Goal: Check status: Check status

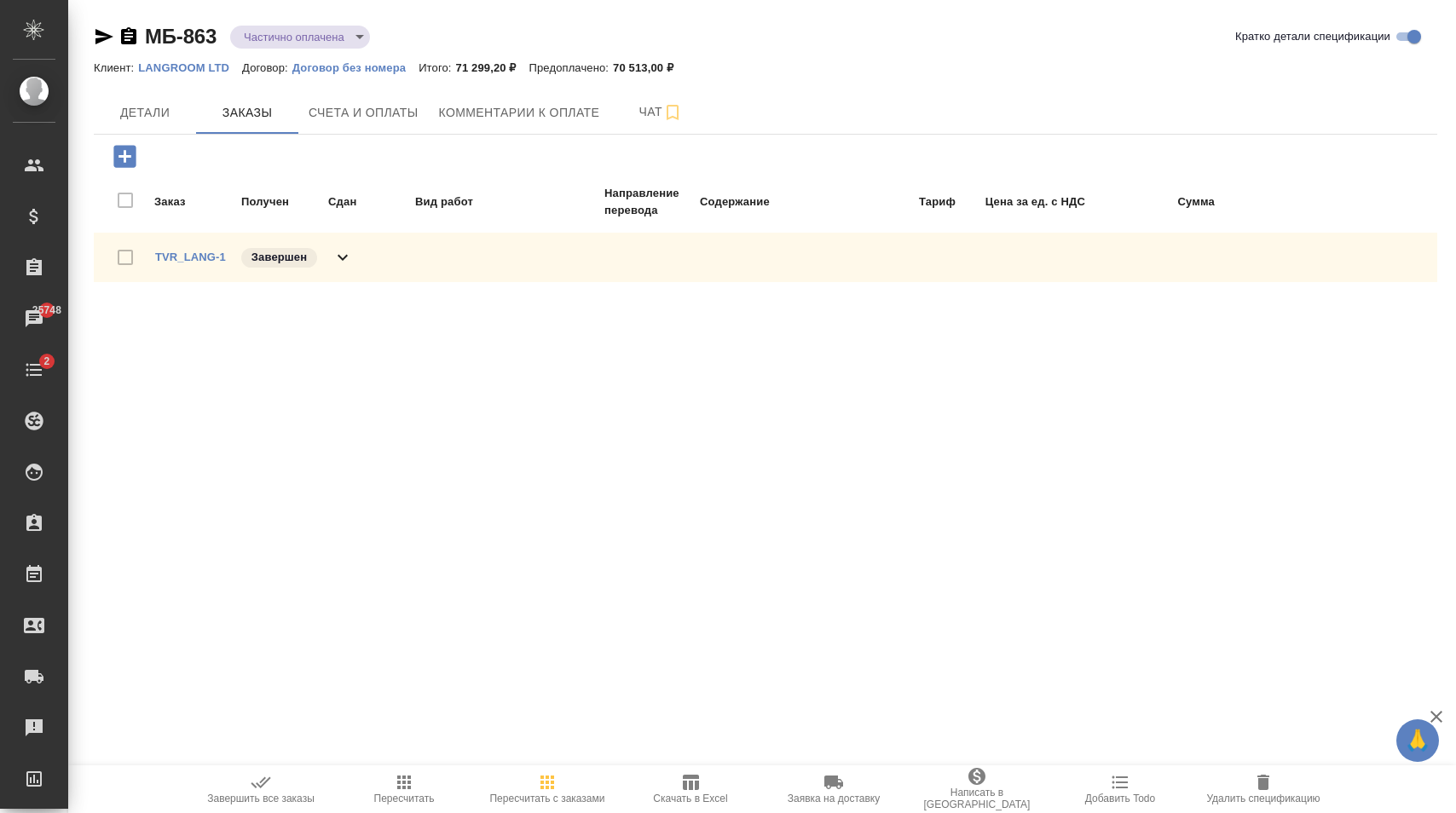
click at [350, 264] on icon at bounding box center [342, 257] width 20 height 20
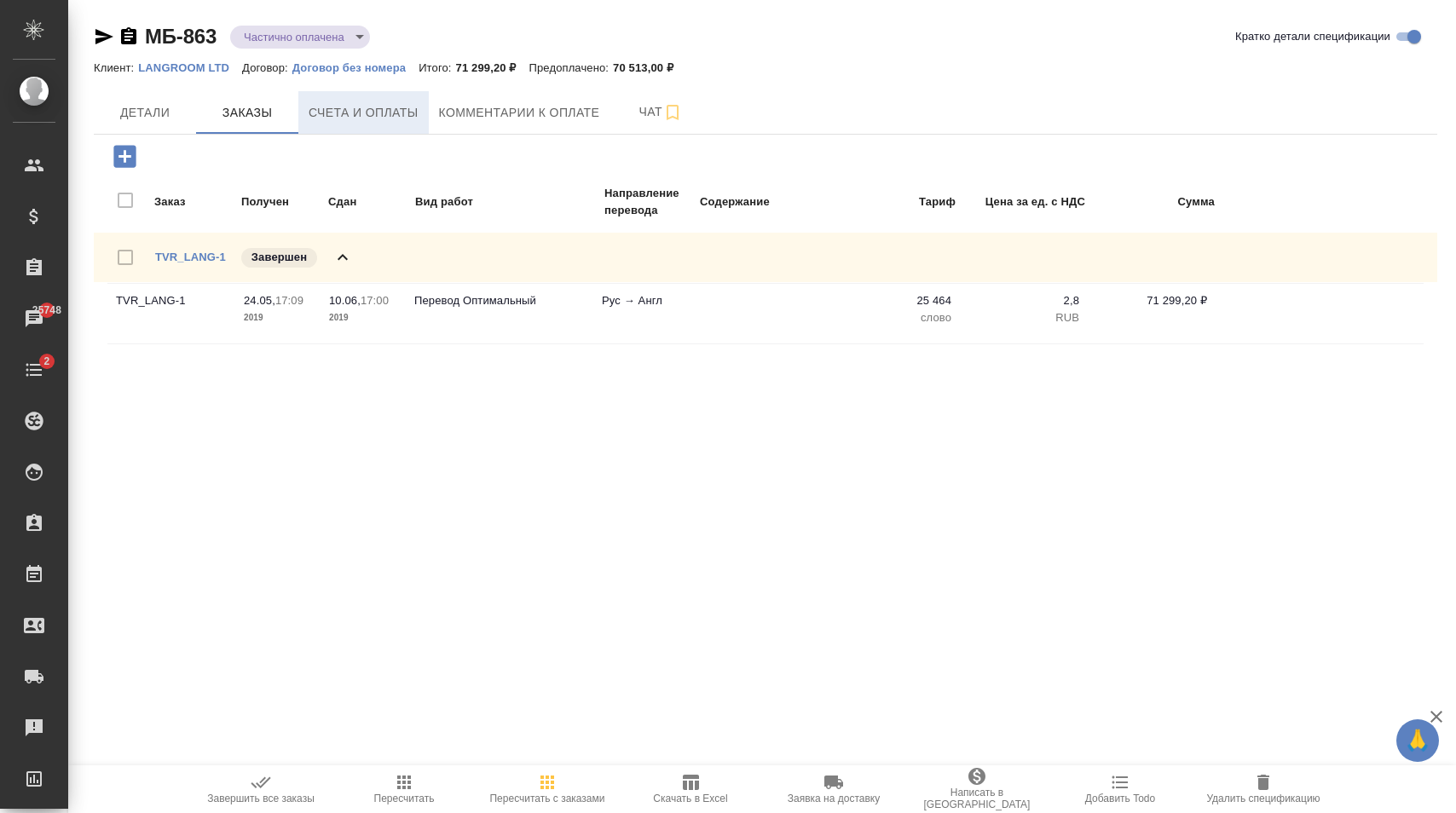
click at [404, 109] on span "Счета и оплаты" at bounding box center [364, 113] width 110 height 21
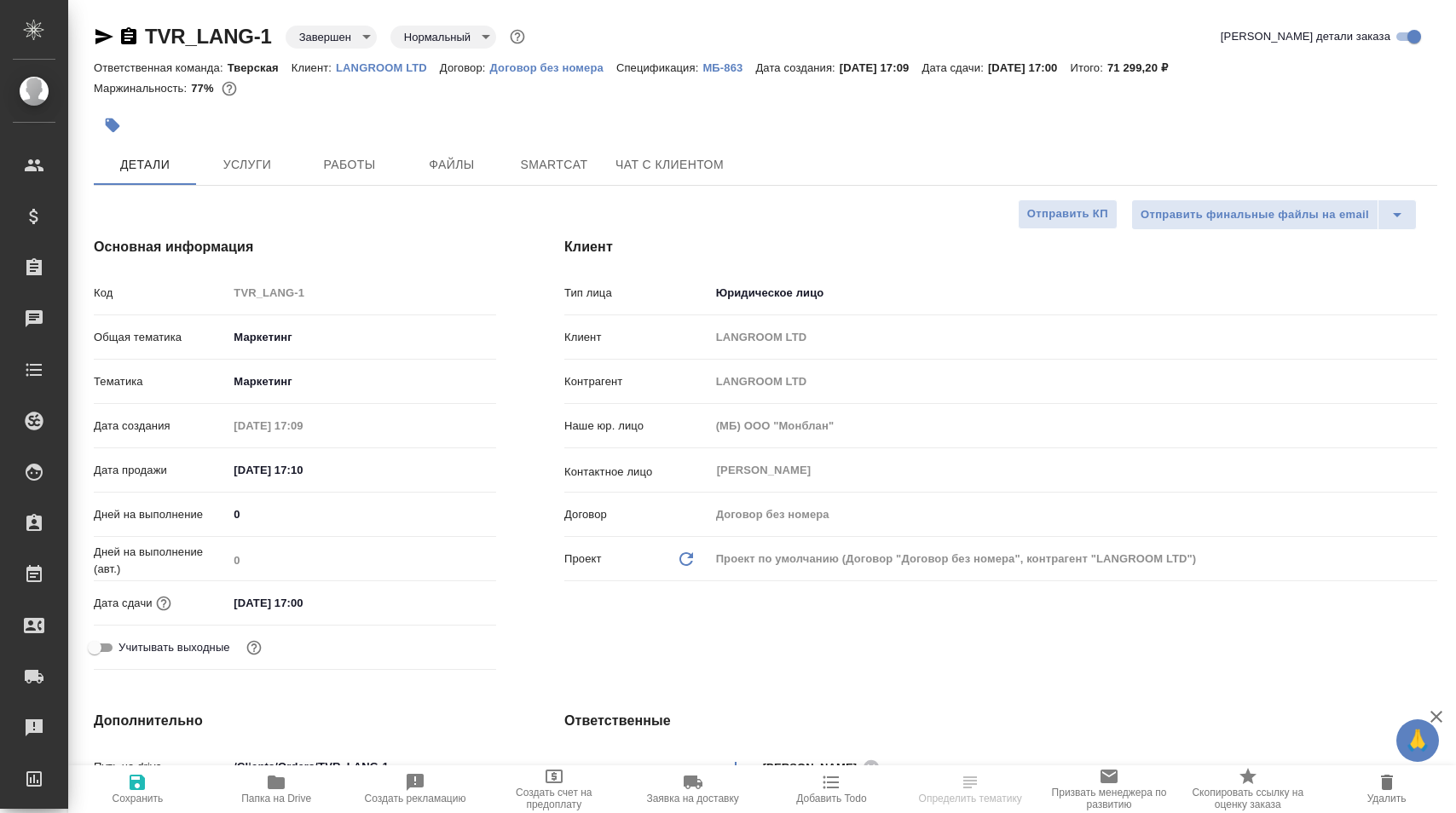
select select "RU"
type textarea "x"
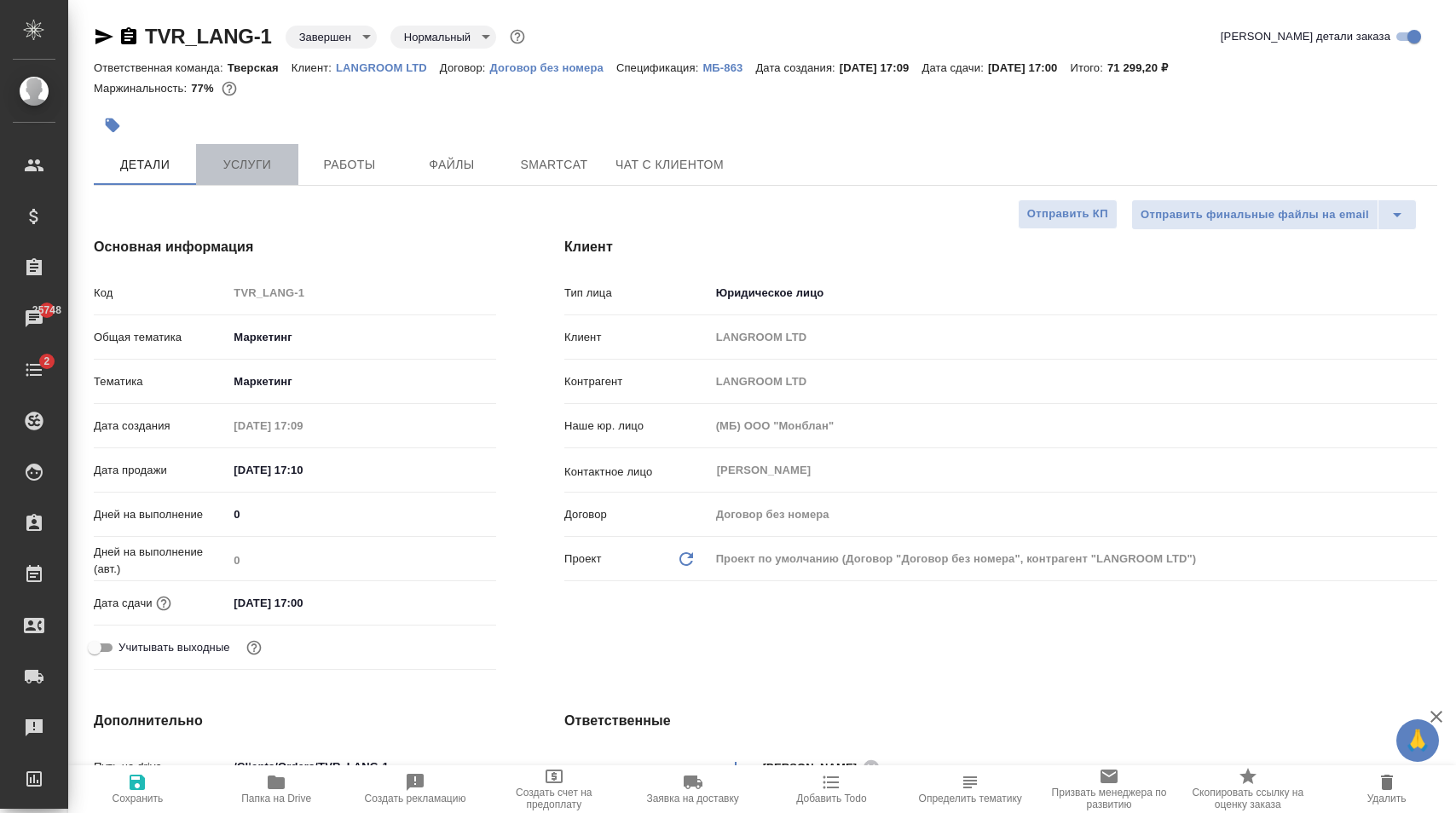
click at [272, 156] on span "Услуги" at bounding box center [247, 165] width 82 height 21
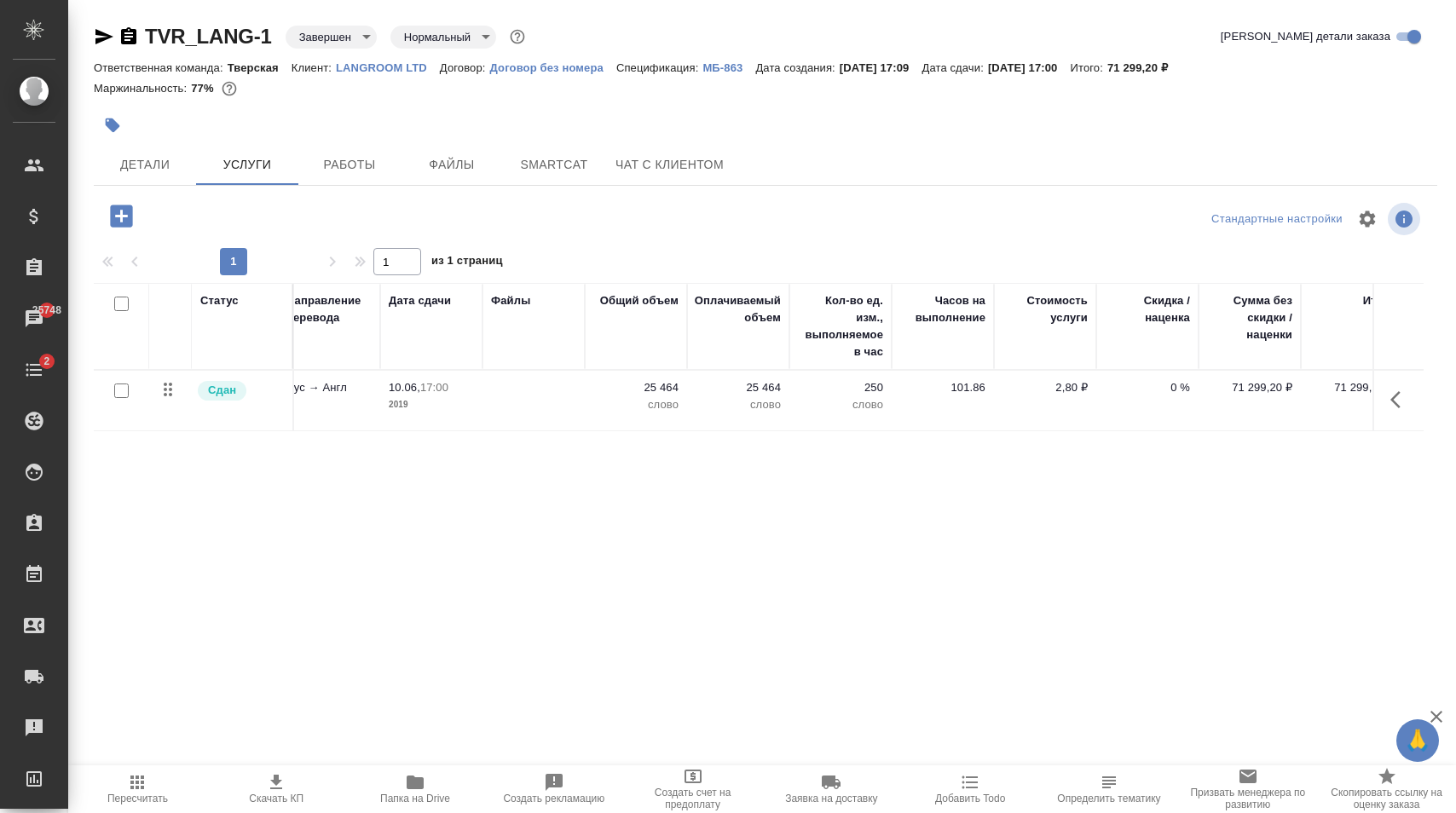
scroll to position [0, 277]
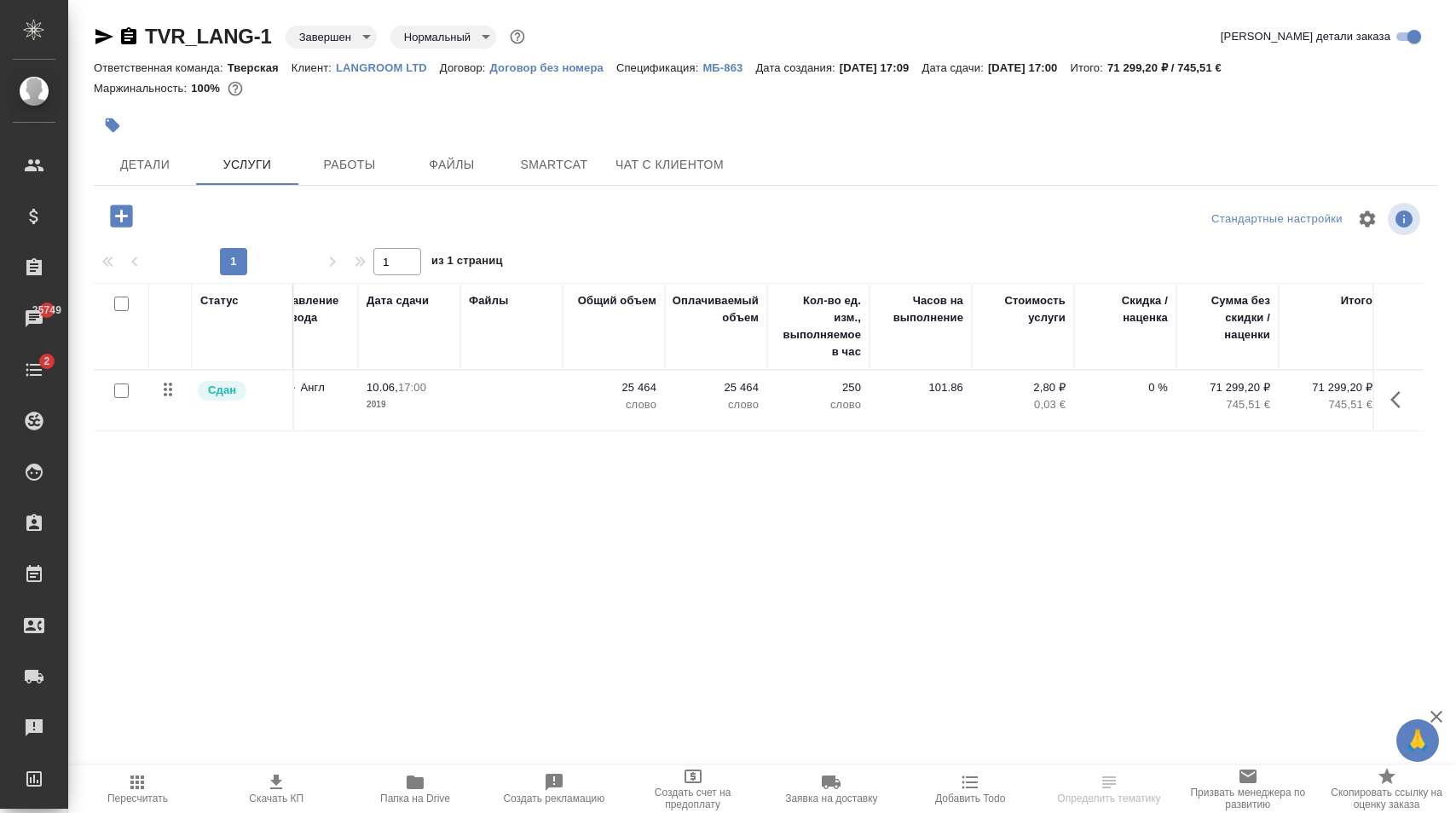
scroll to position [0, 277]
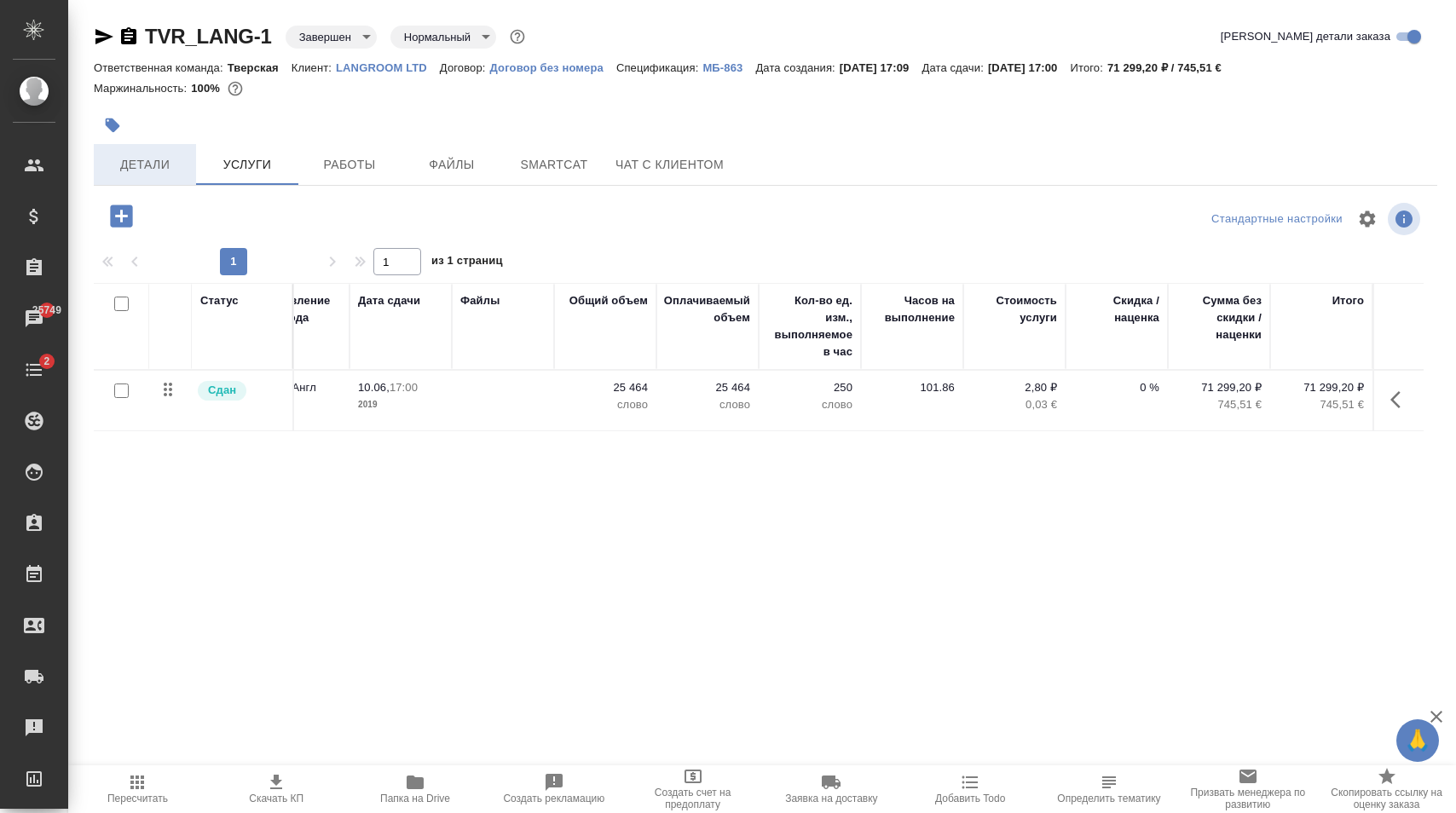
click at [179, 156] on span "Детали" at bounding box center [145, 165] width 82 height 21
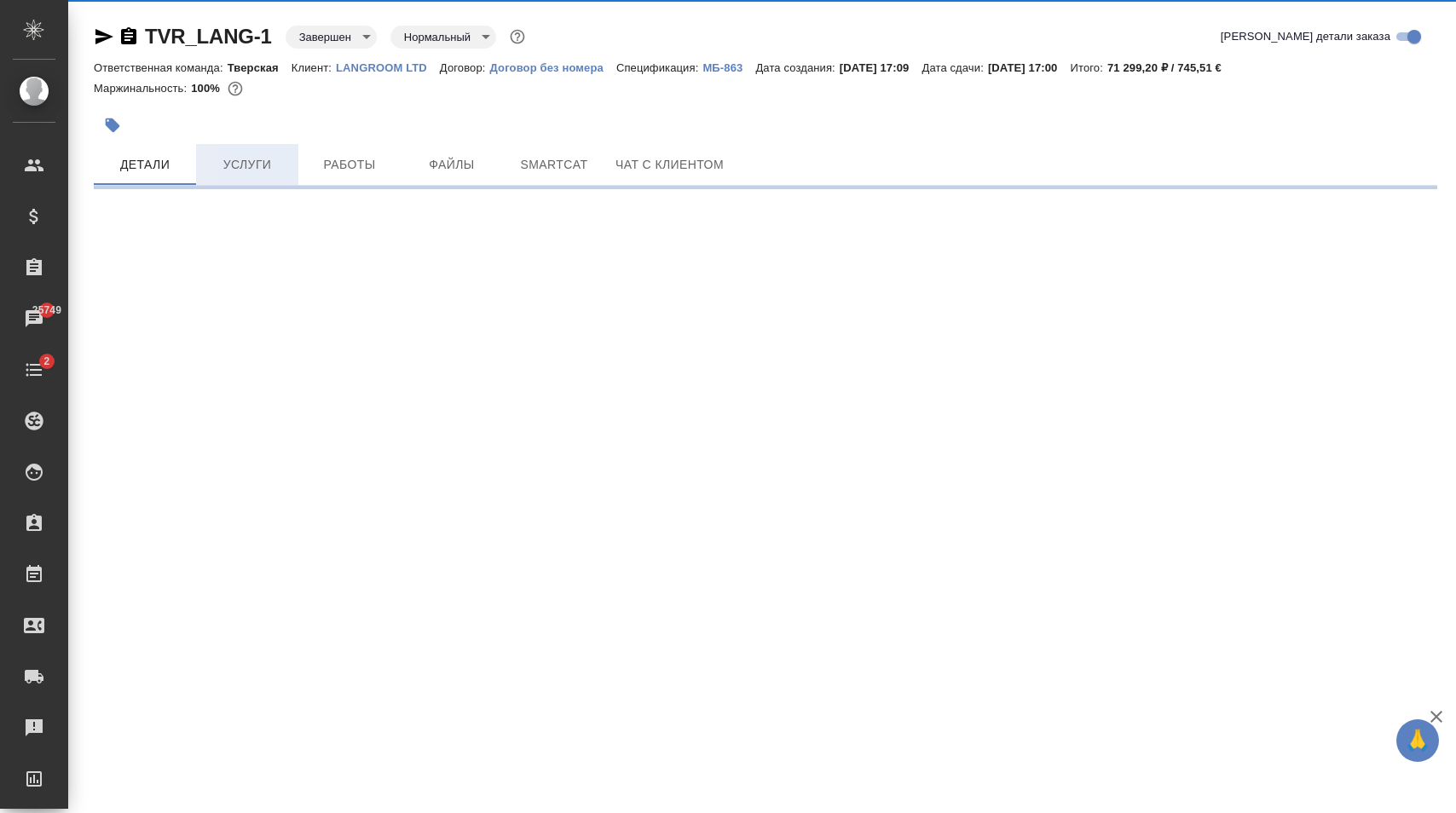
select select "RU"
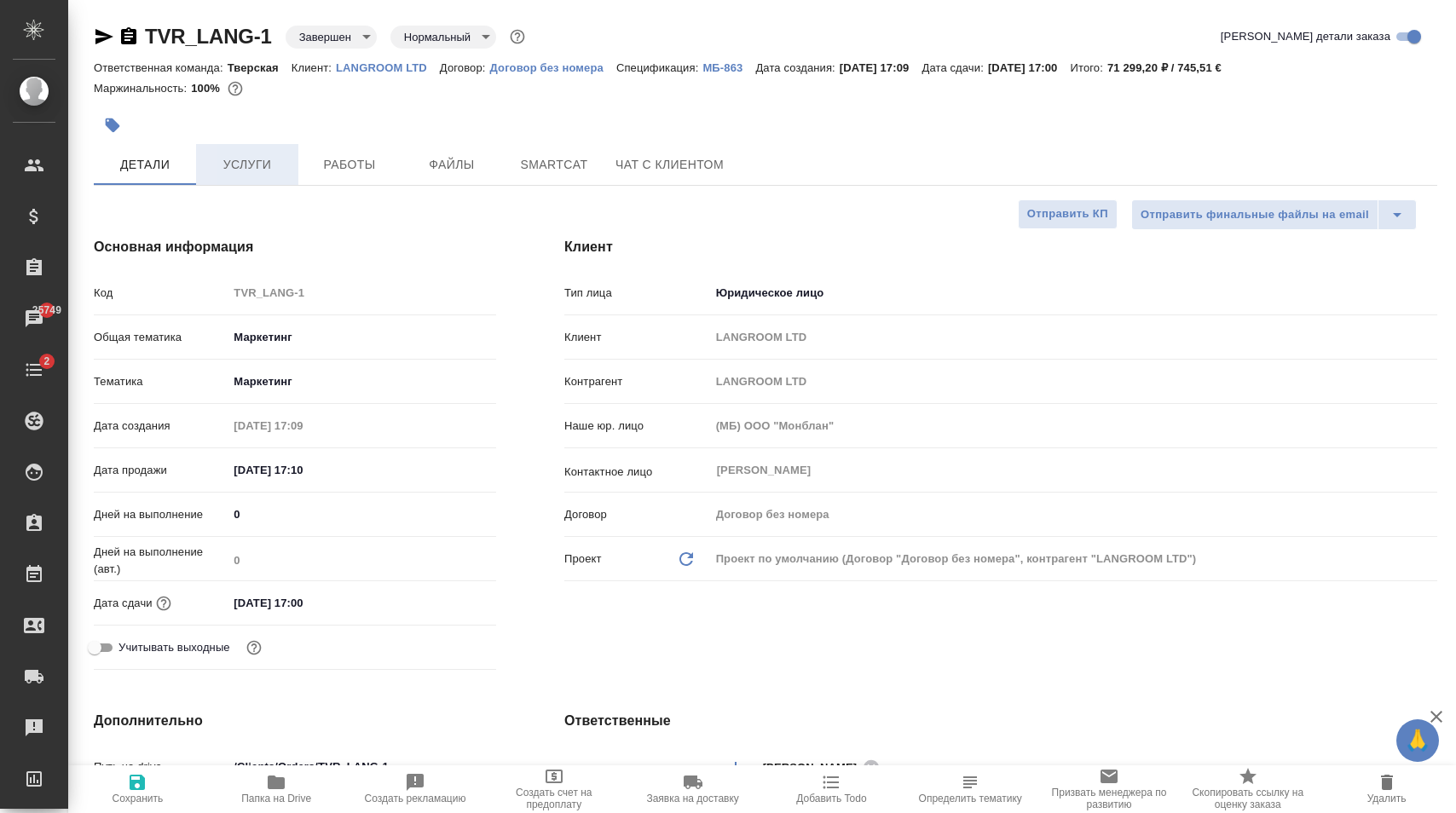
type textarea "x"
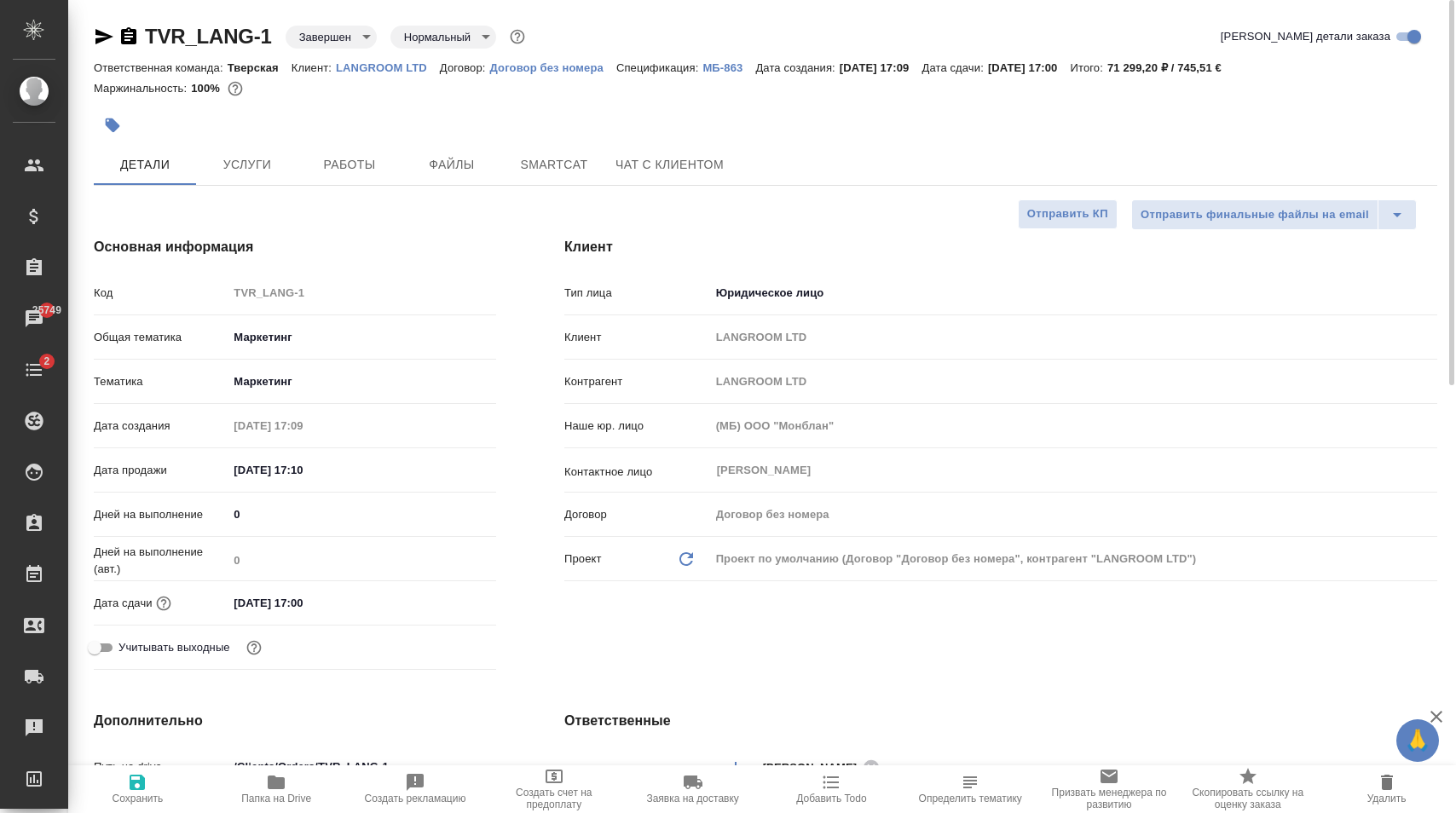
type textarea "x"
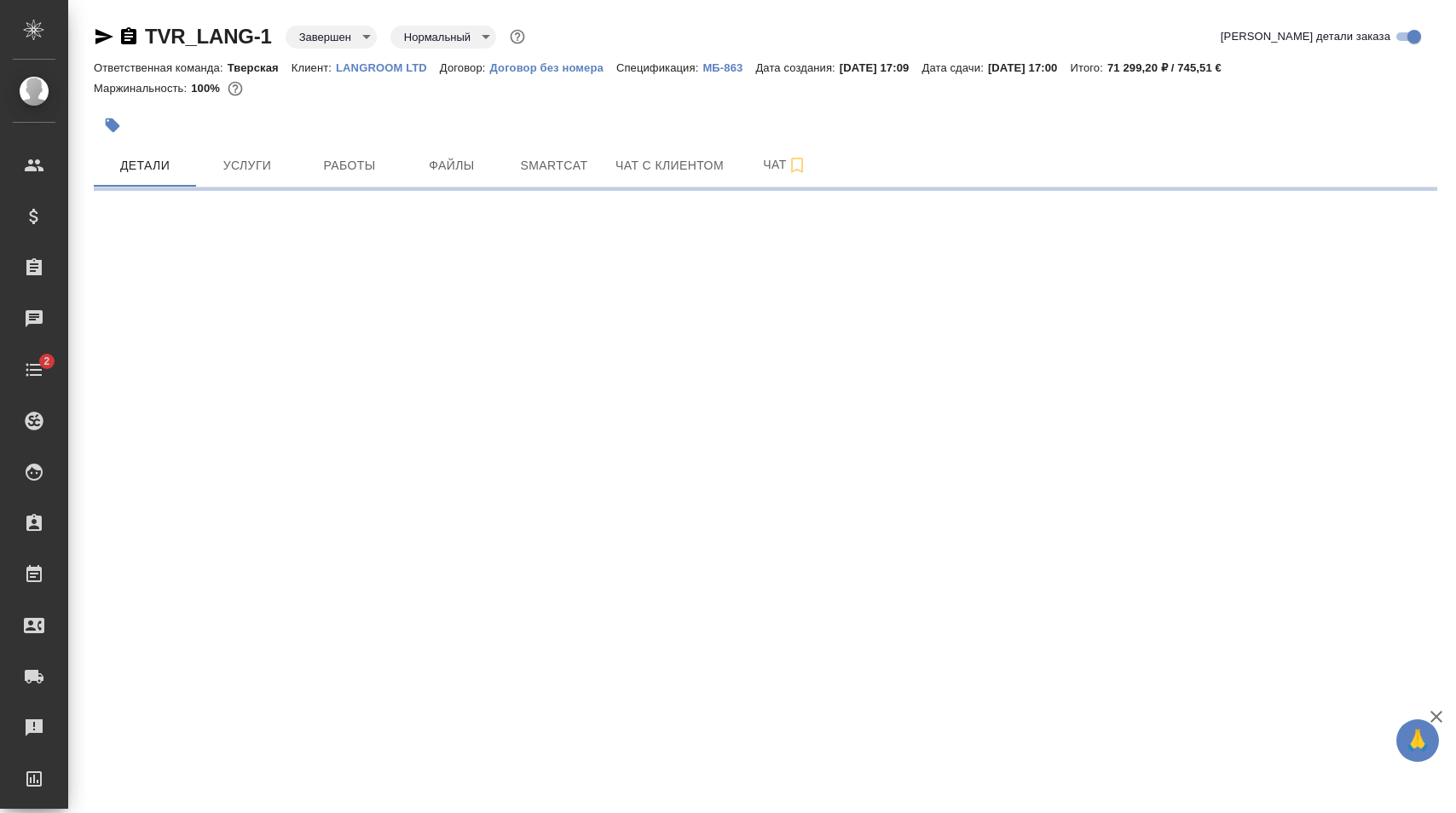
select select "RU"
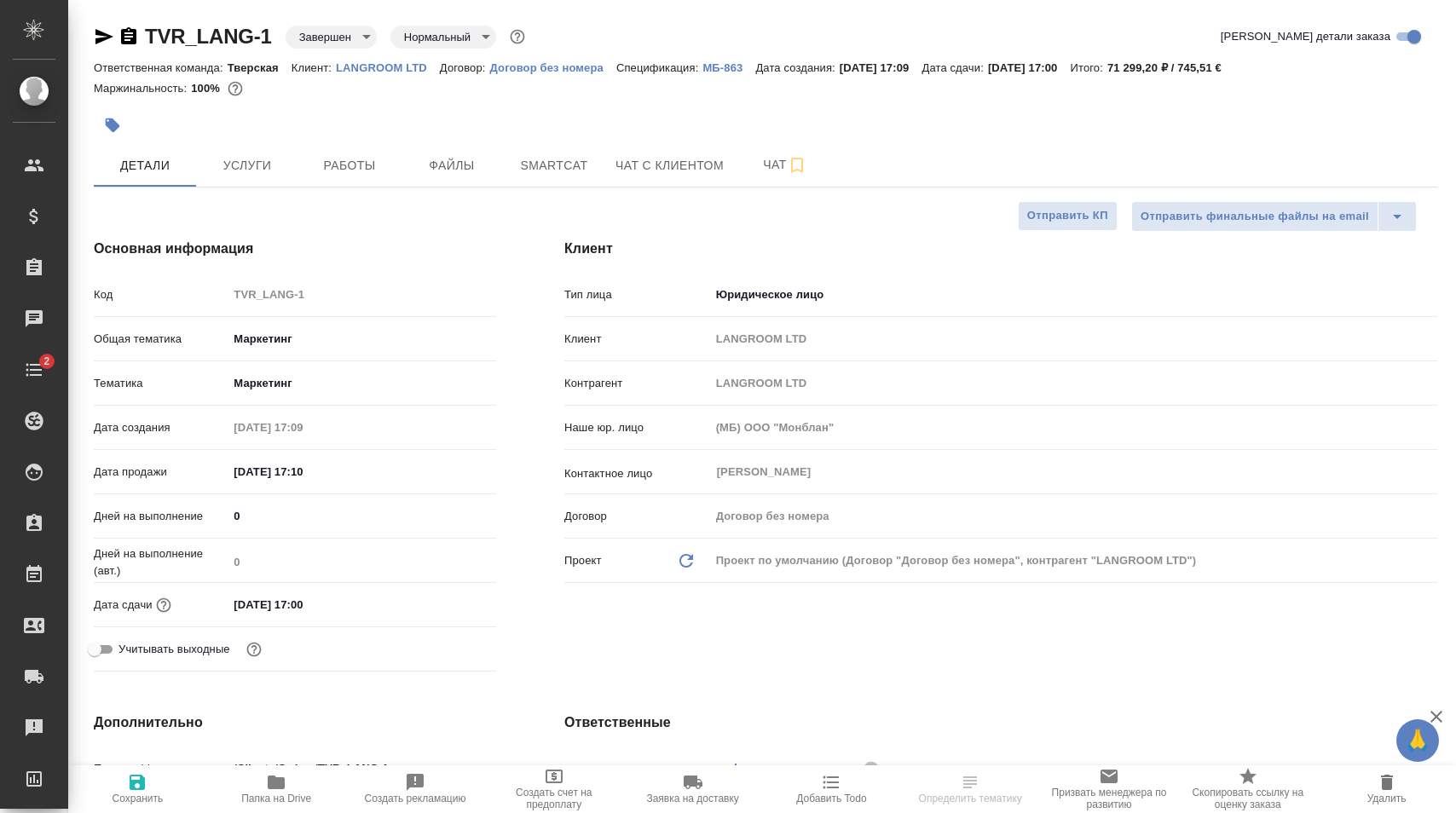
type textarea "x"
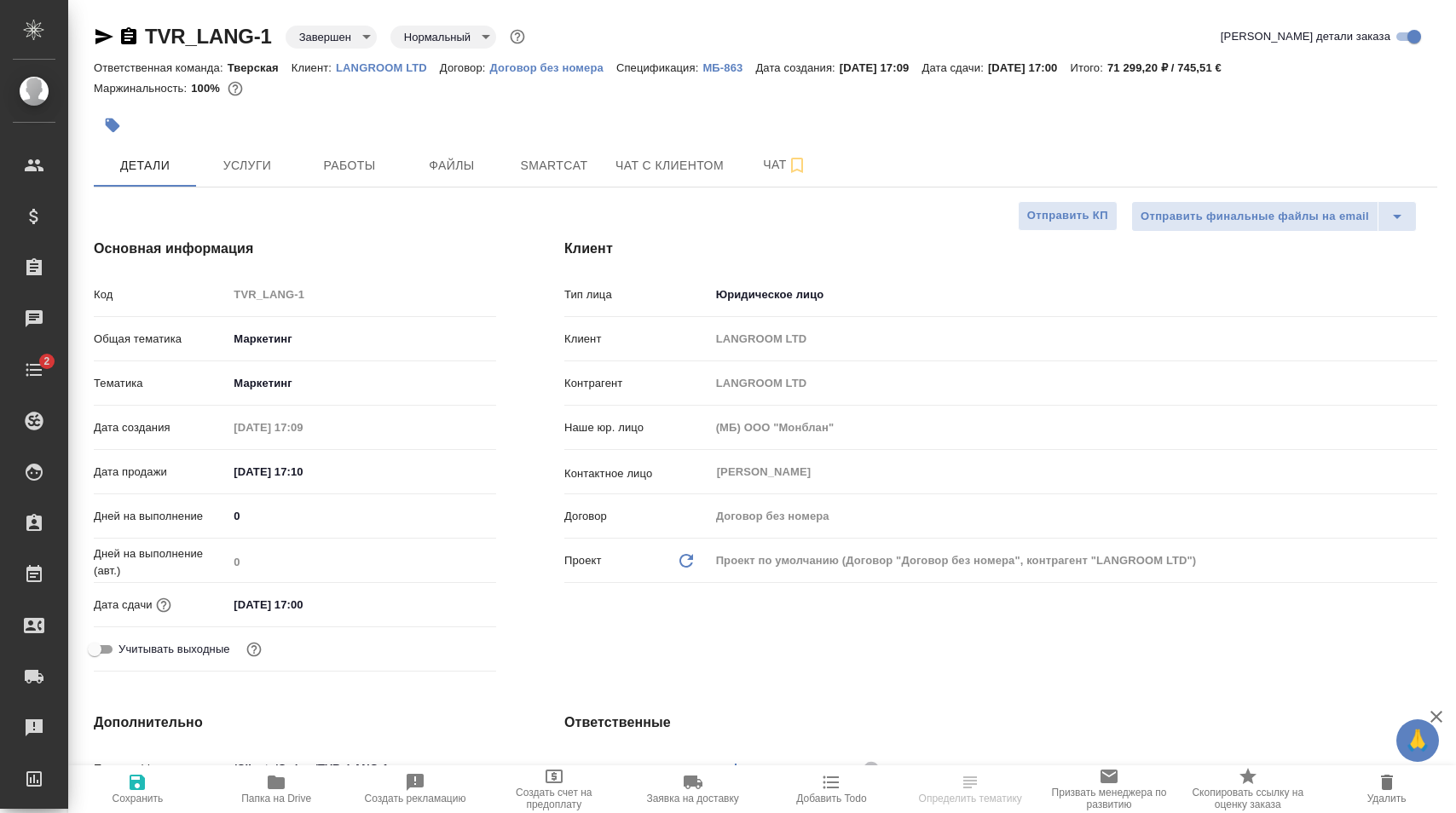
type textarea "x"
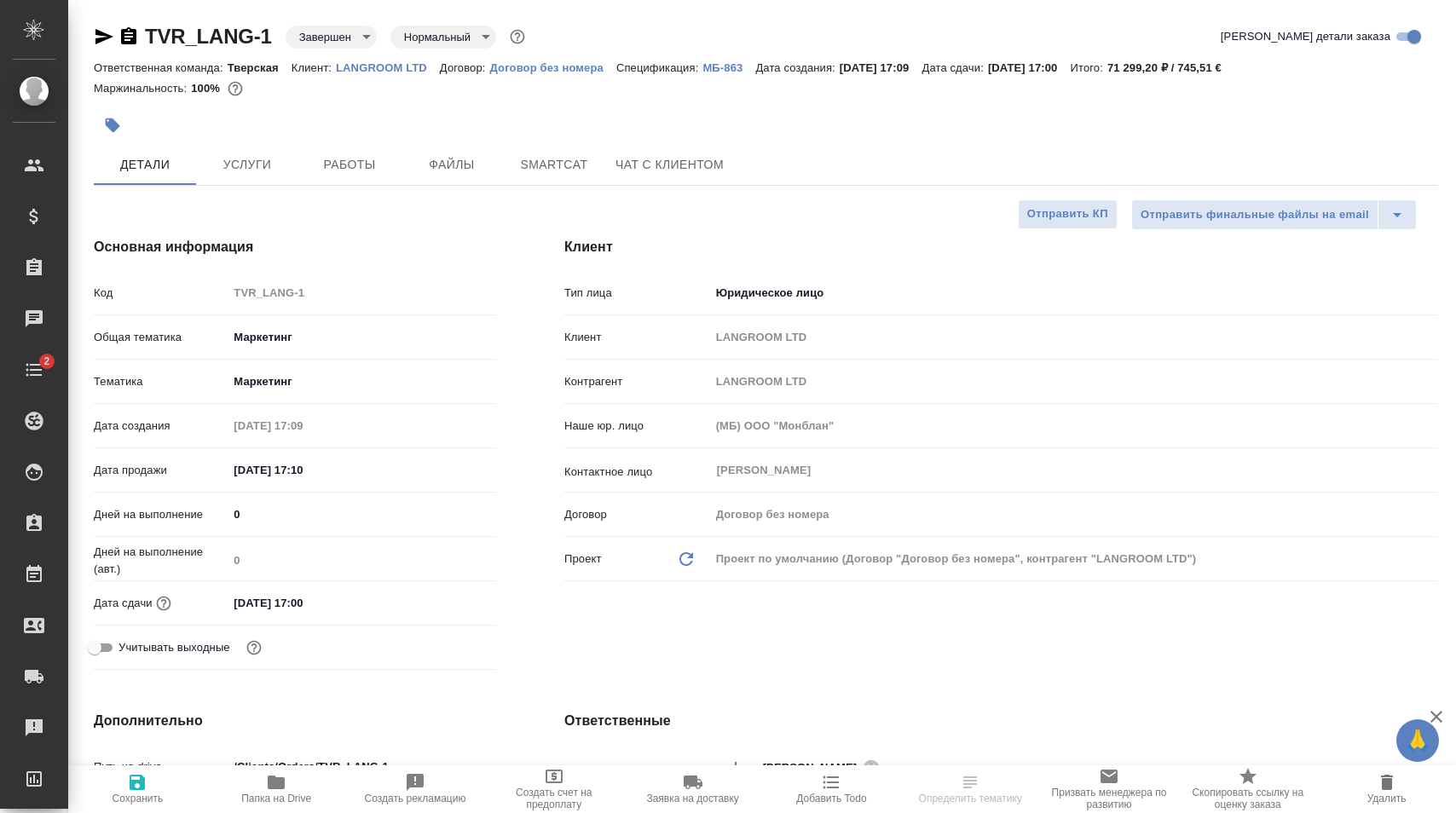
type textarea "x"
click at [265, 168] on span "Услуги" at bounding box center [247, 165] width 82 height 21
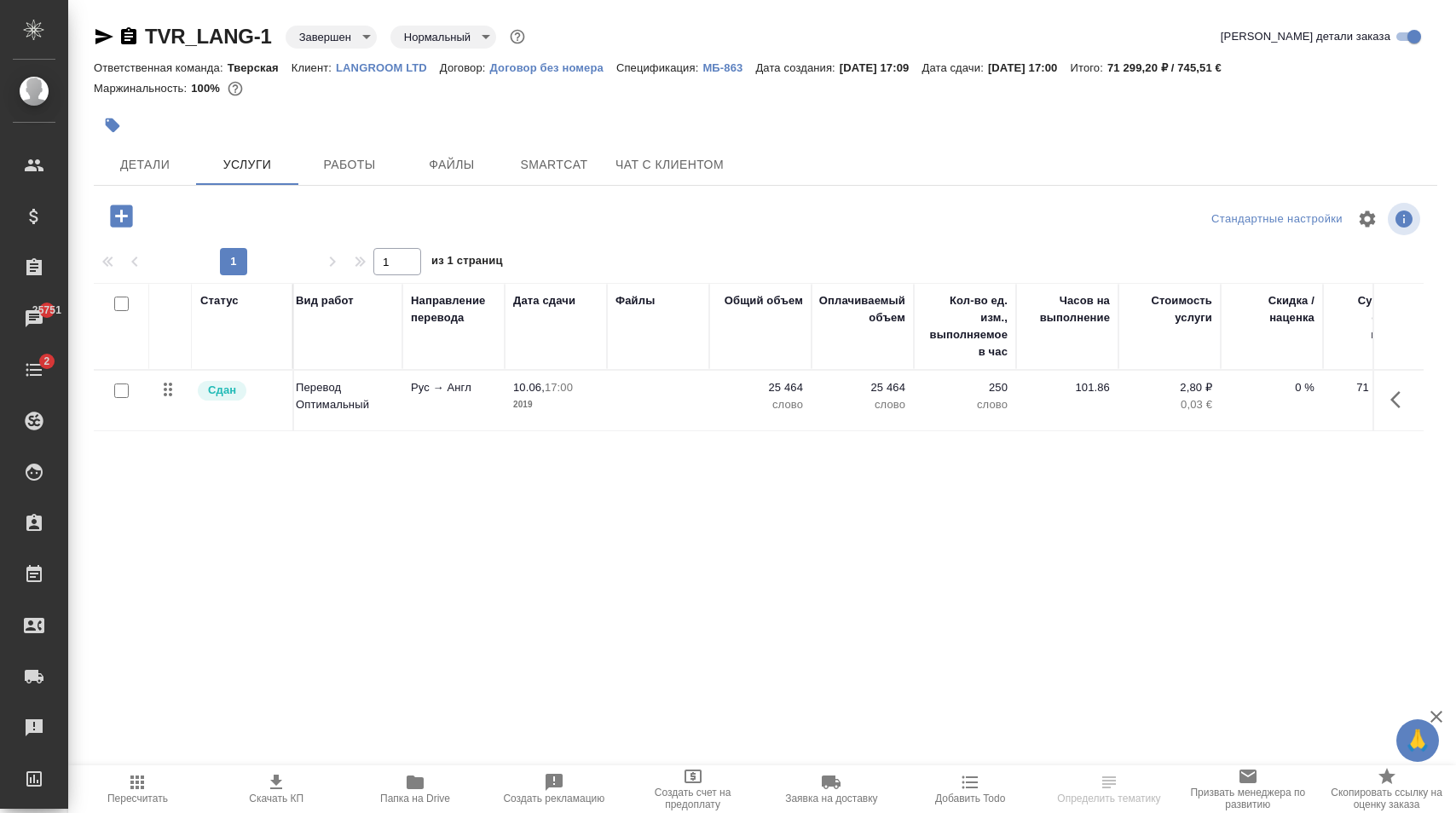
scroll to position [0, 277]
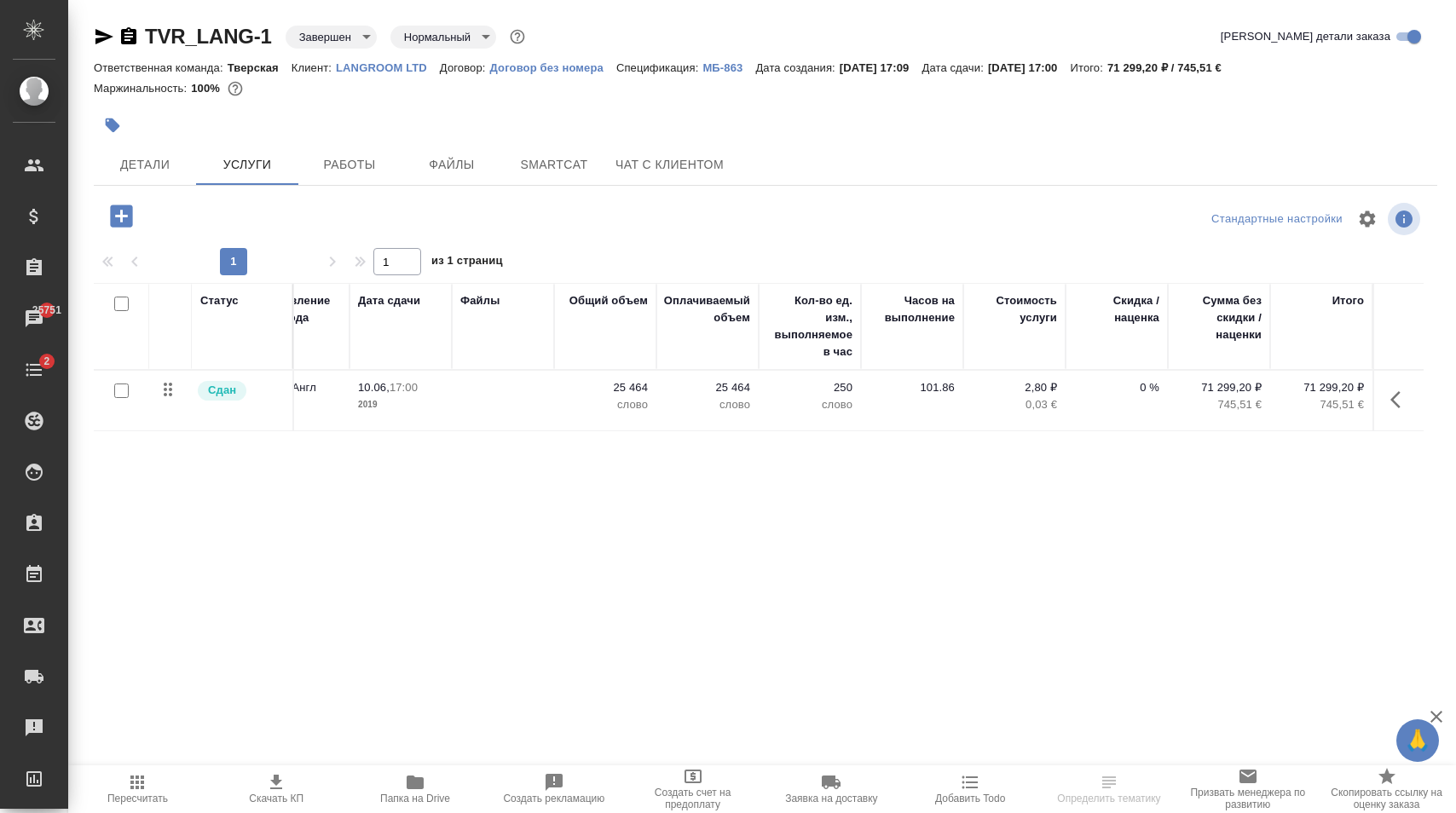
click at [1388, 401] on button "button" at bounding box center [1400, 400] width 41 height 41
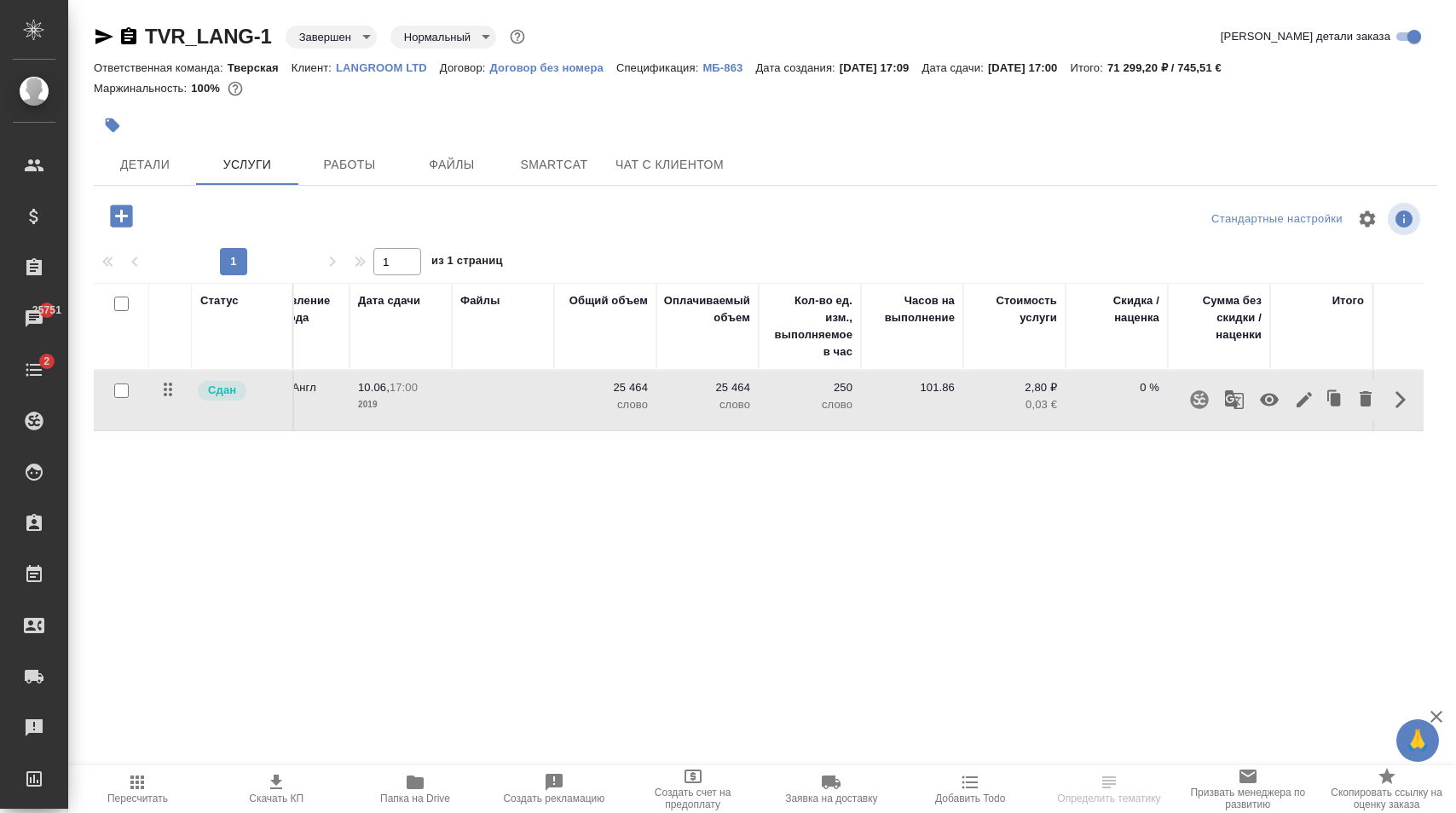
click at [1309, 405] on icon "button" at bounding box center [1303, 400] width 20 height 20
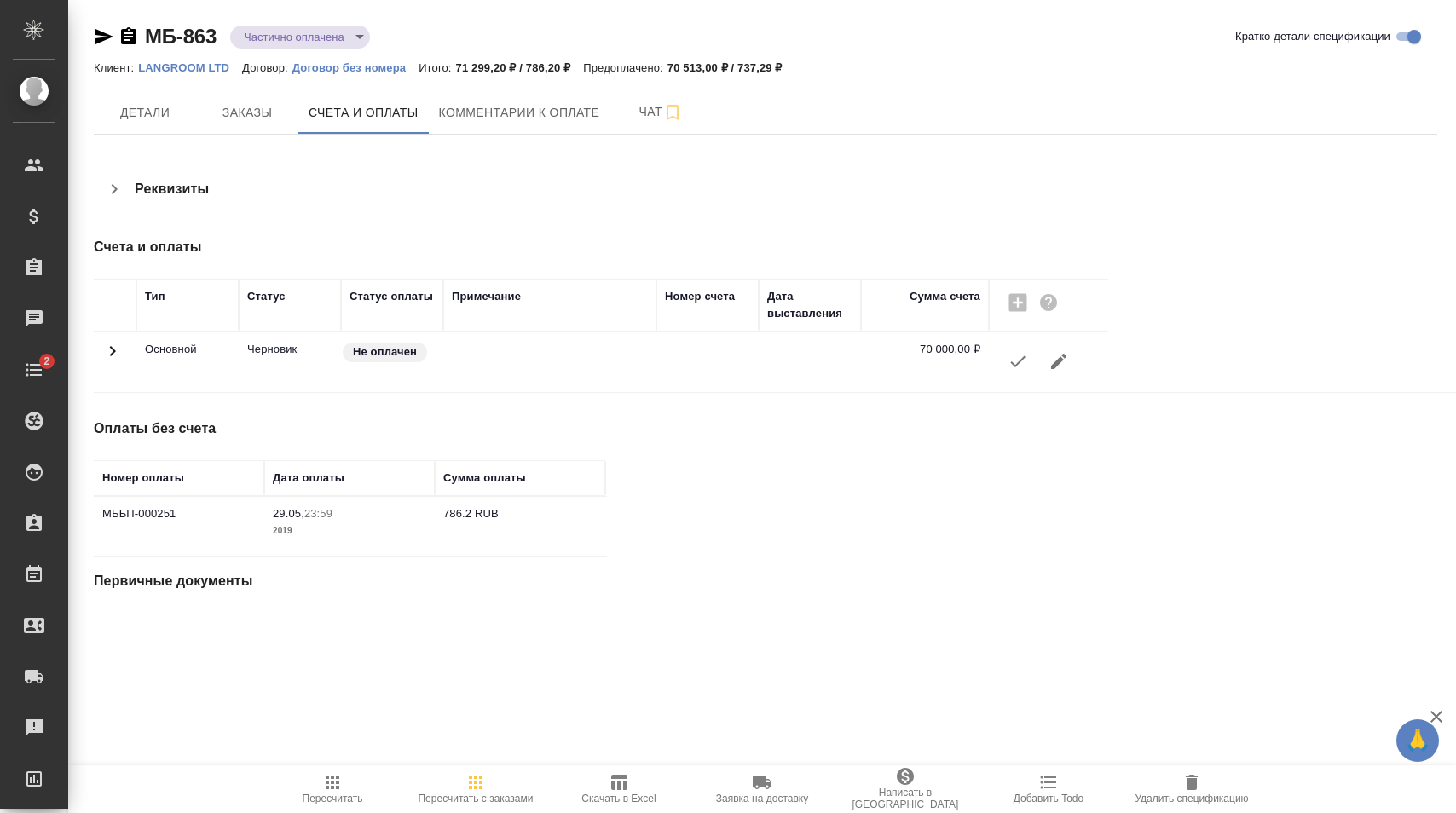
click at [331, 786] on icon "button" at bounding box center [332, 782] width 14 height 14
click at [835, 147] on div "МБ-863 Частично оплачена partiallyPayed Кратко детали спецификации Клиент: LANG…" at bounding box center [765, 327] width 1362 height 656
click at [342, 796] on span "Пересчитать" at bounding box center [332, 799] width 61 height 12
click at [116, 352] on icon at bounding box center [112, 350] width 20 height 20
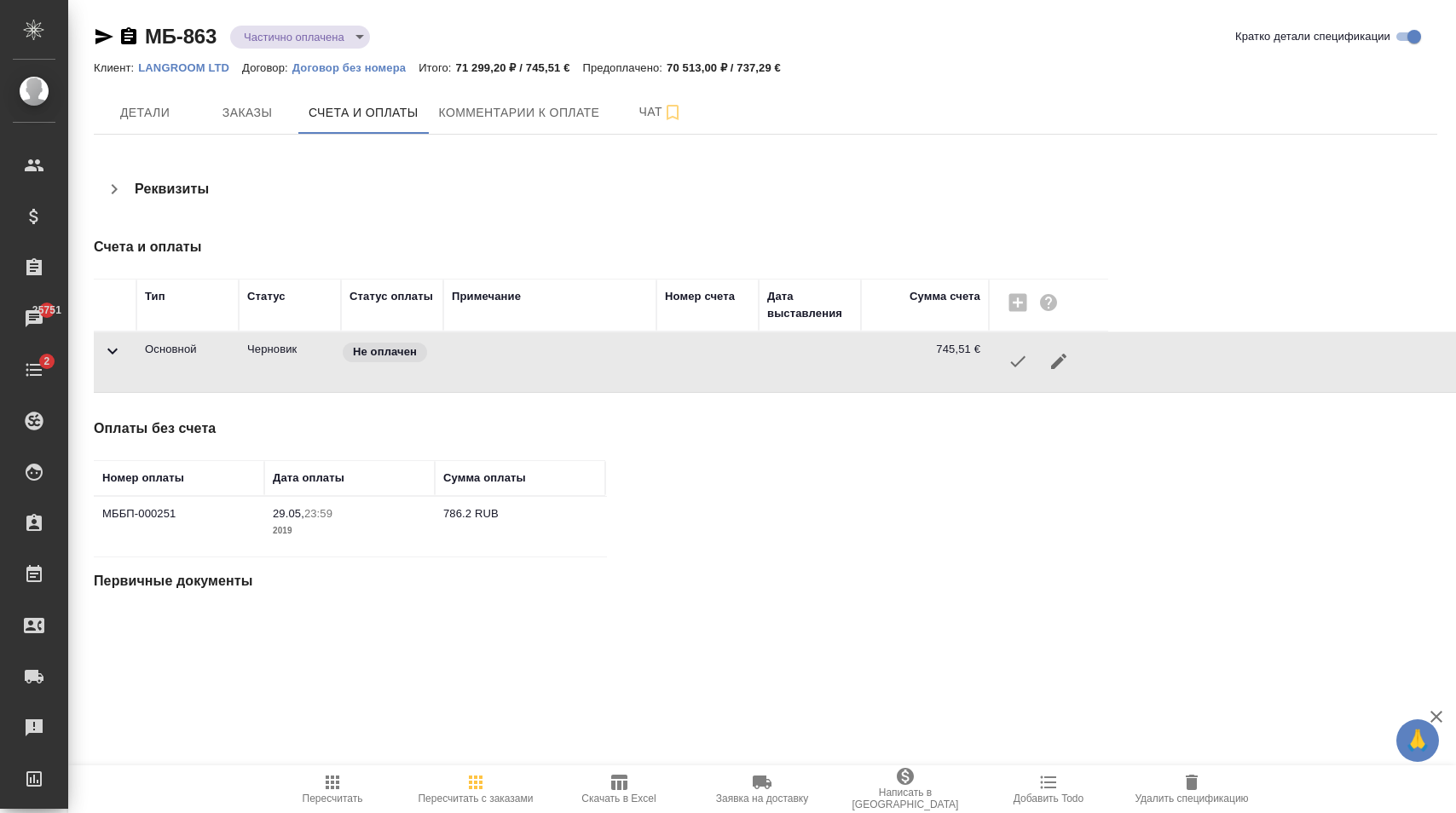
click at [112, 352] on icon at bounding box center [112, 351] width 11 height 6
click at [119, 616] on div "МБ-863 Частично оплачена partiallyPayed Кратко детали спецификации Клиент: LANG…" at bounding box center [765, 327] width 1362 height 656
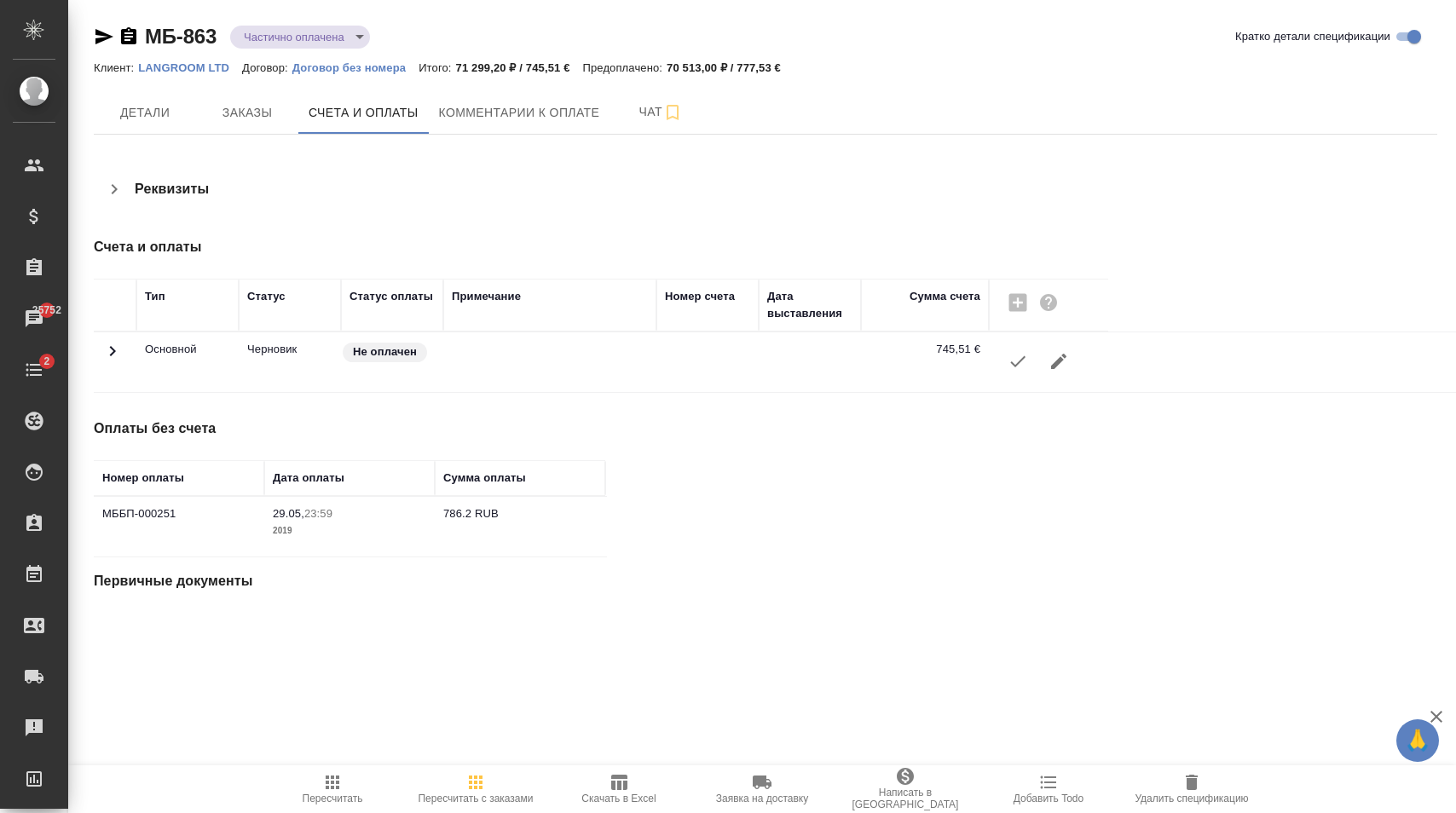
click at [345, 778] on span "Пересчитать" at bounding box center [332, 789] width 123 height 33
click at [120, 352] on icon at bounding box center [112, 350] width 20 height 20
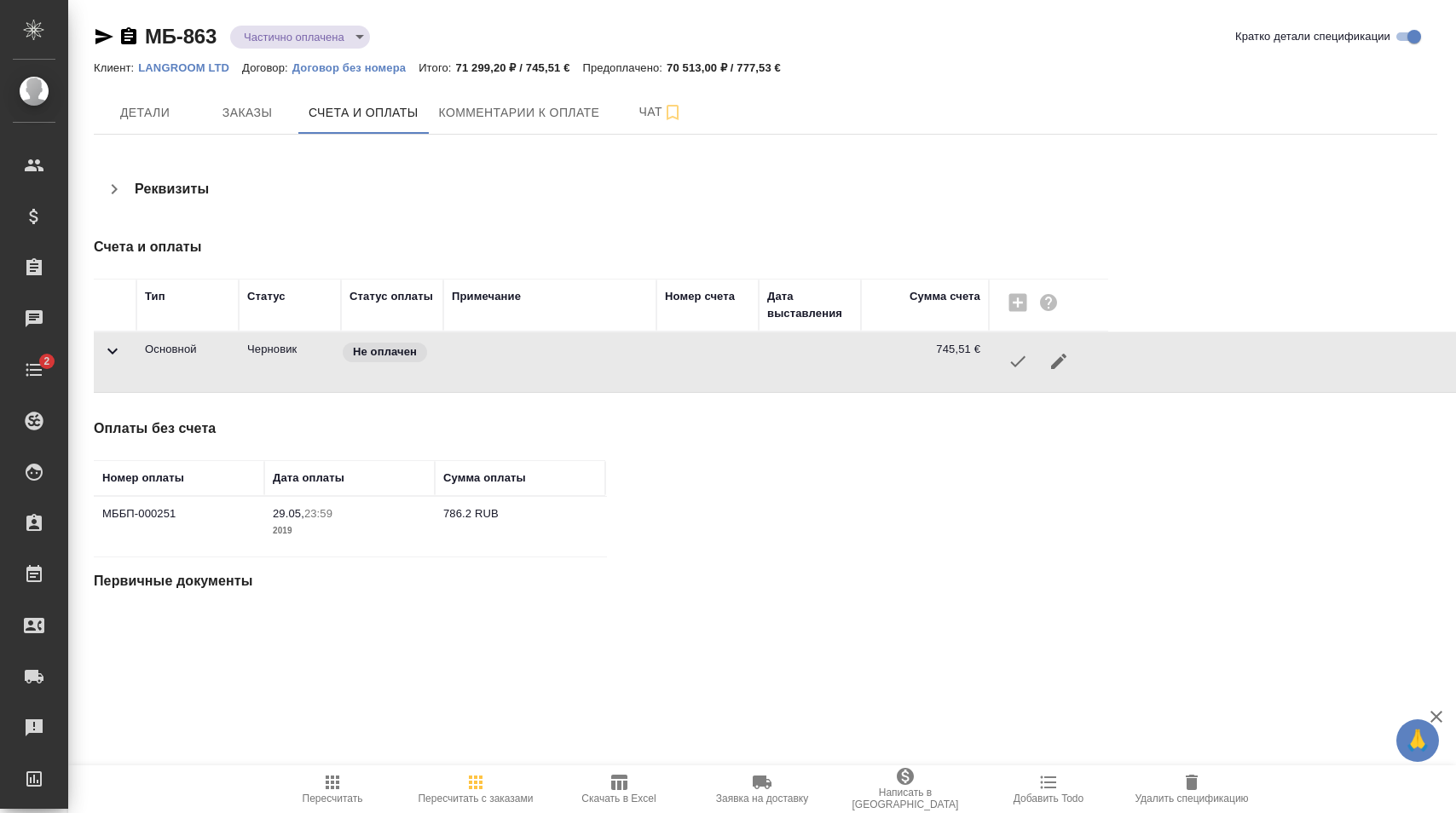
click at [115, 353] on icon at bounding box center [112, 350] width 20 height 20
click at [107, 358] on icon at bounding box center [112, 350] width 20 height 20
click at [113, 355] on icon at bounding box center [112, 350] width 20 height 20
click at [322, 788] on span "Пересчитать" at bounding box center [332, 789] width 123 height 33
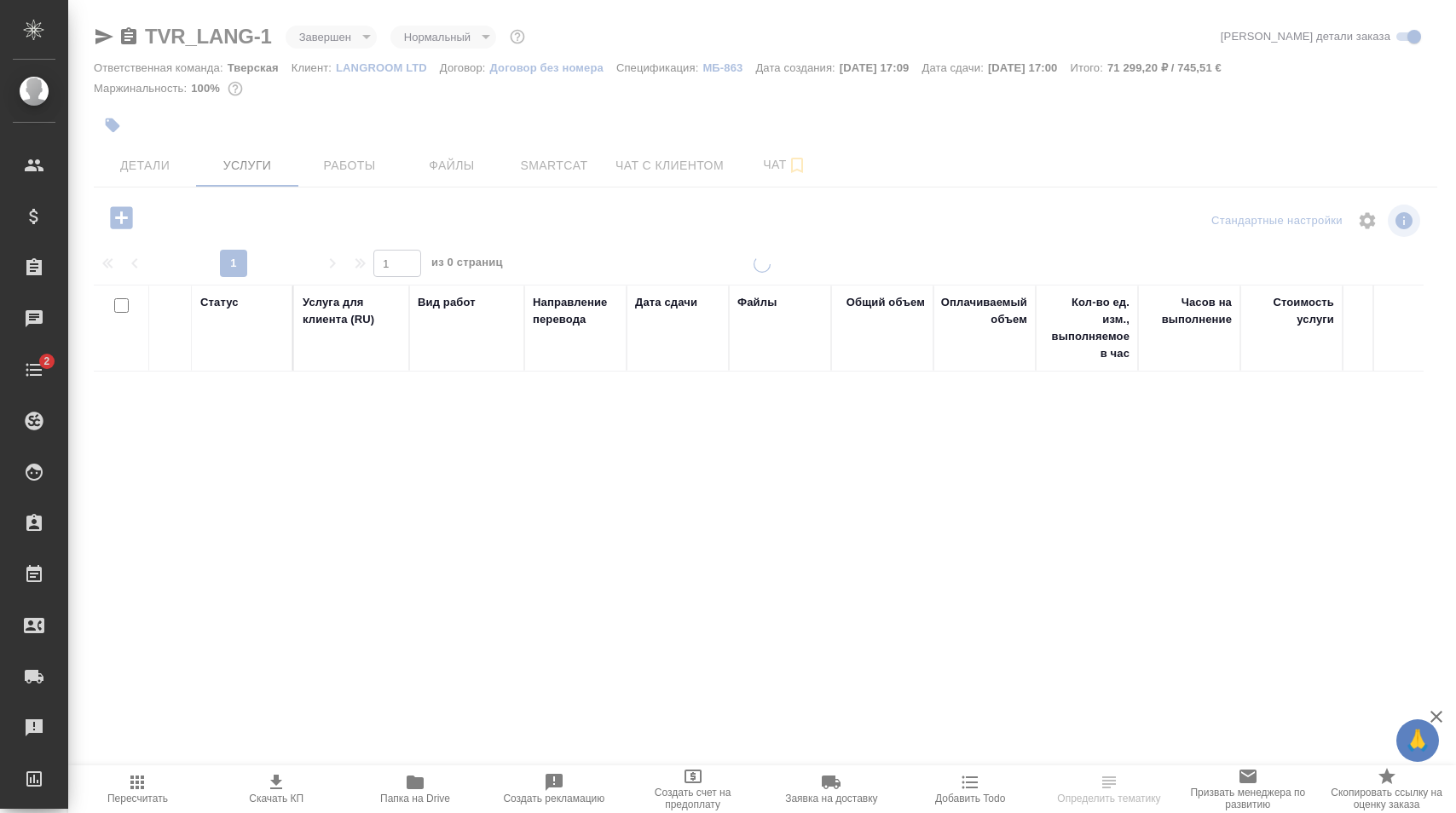
scroll to position [0, 277]
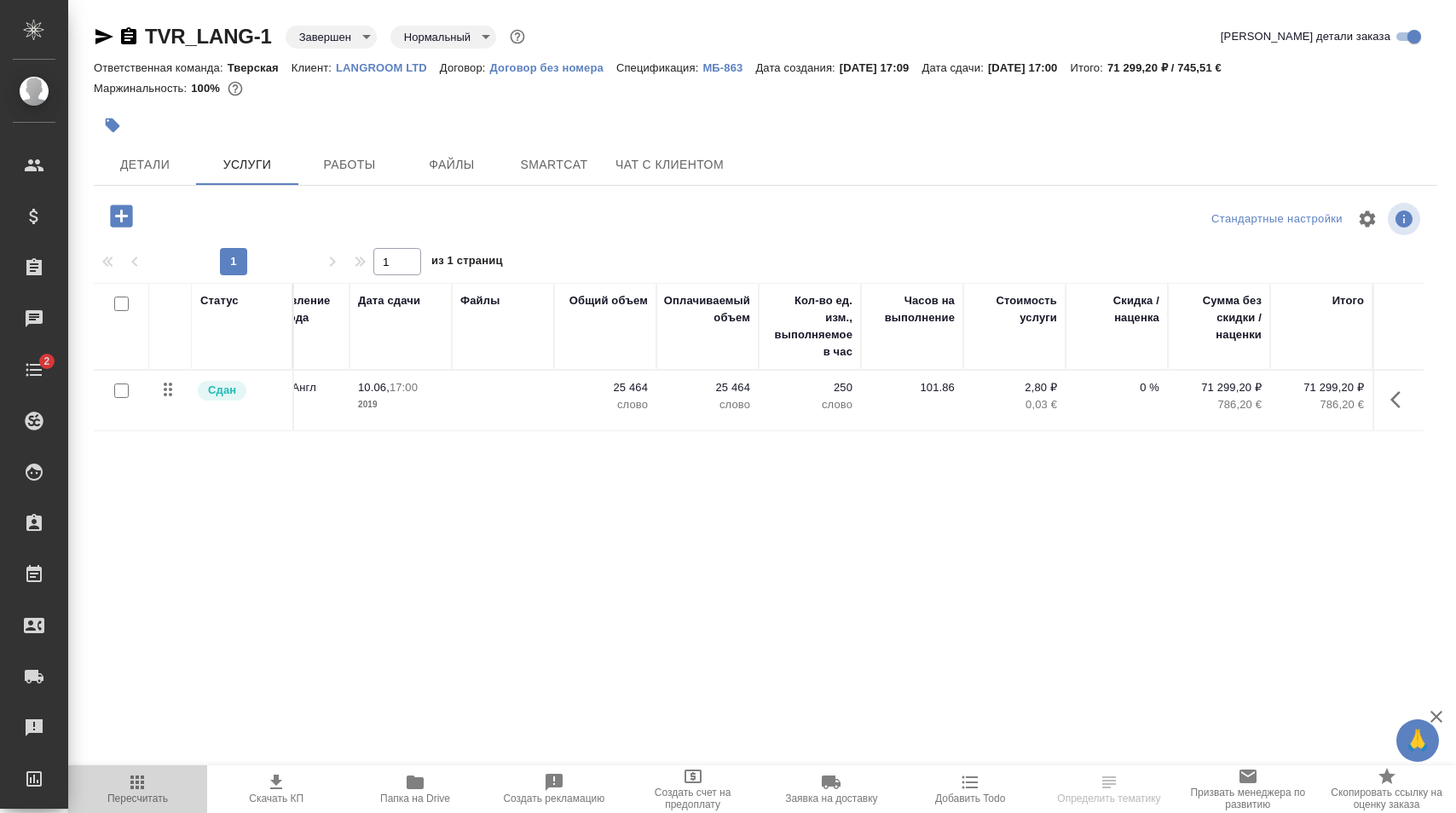
click at [154, 775] on span "Пересчитать" at bounding box center [137, 789] width 119 height 33
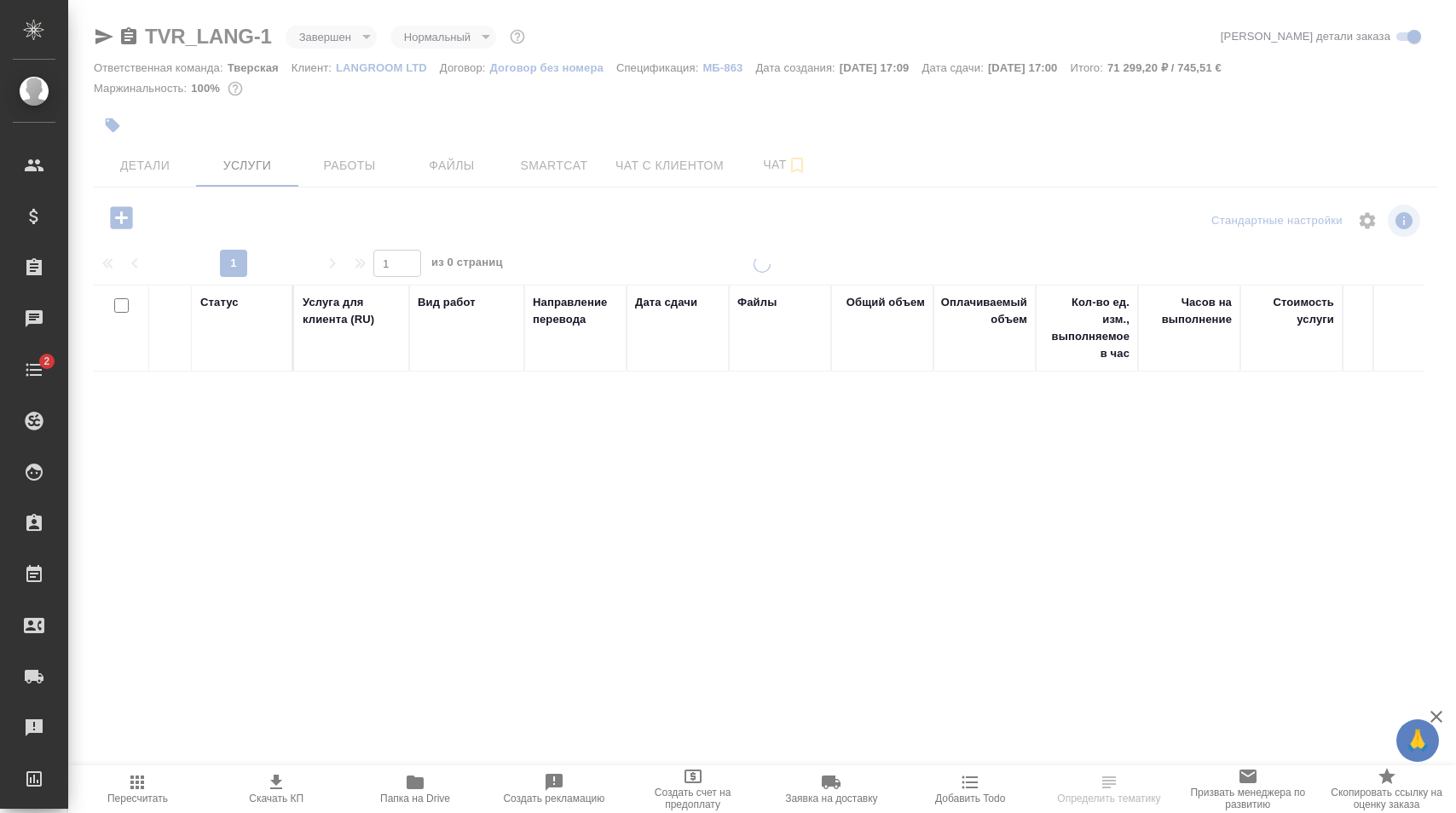
scroll to position [0, 277]
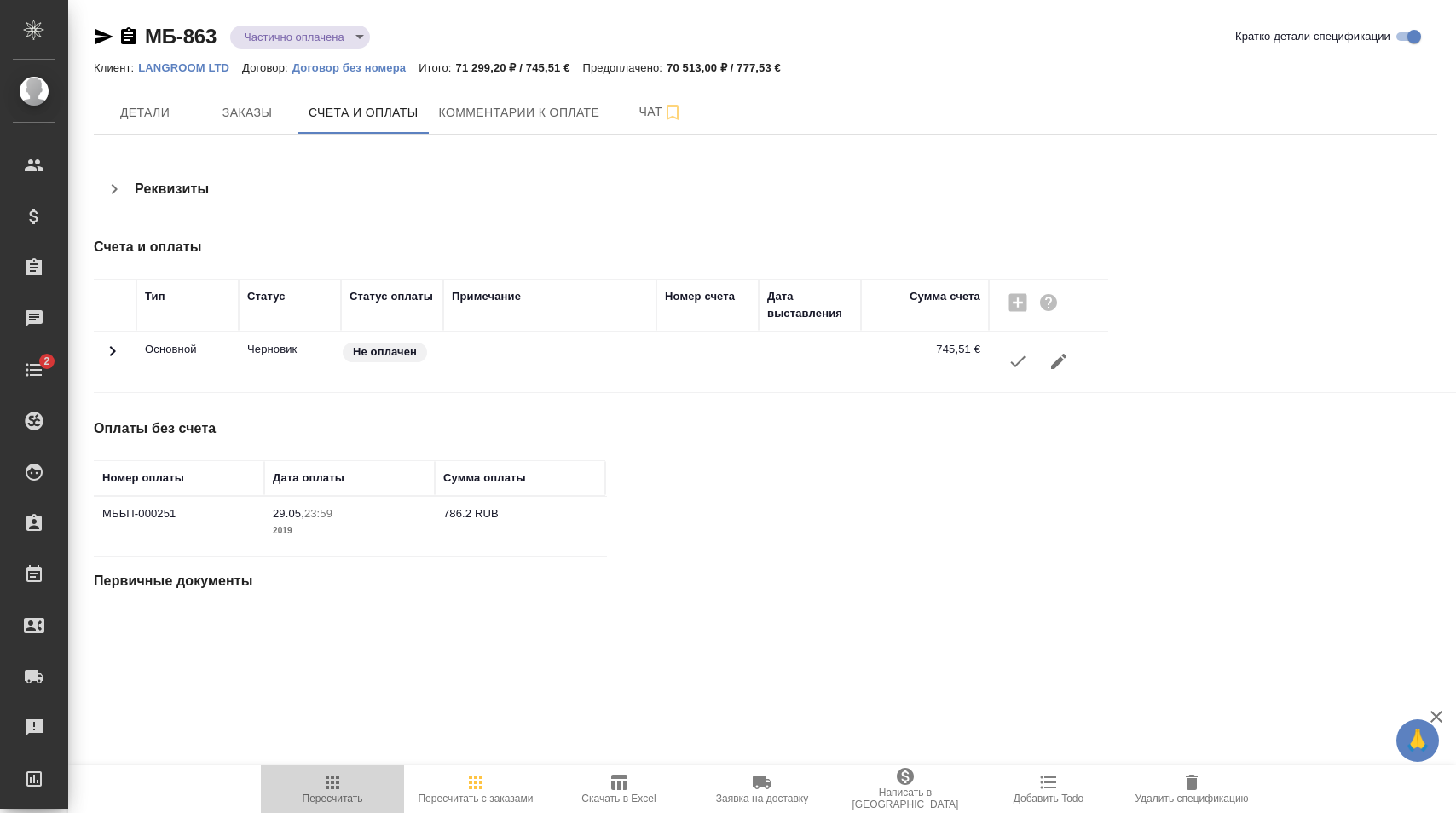
click at [324, 783] on icon "button" at bounding box center [332, 782] width 20 height 20
click at [443, 514] on td "786.2 RUB" at bounding box center [519, 527] width 171 height 60
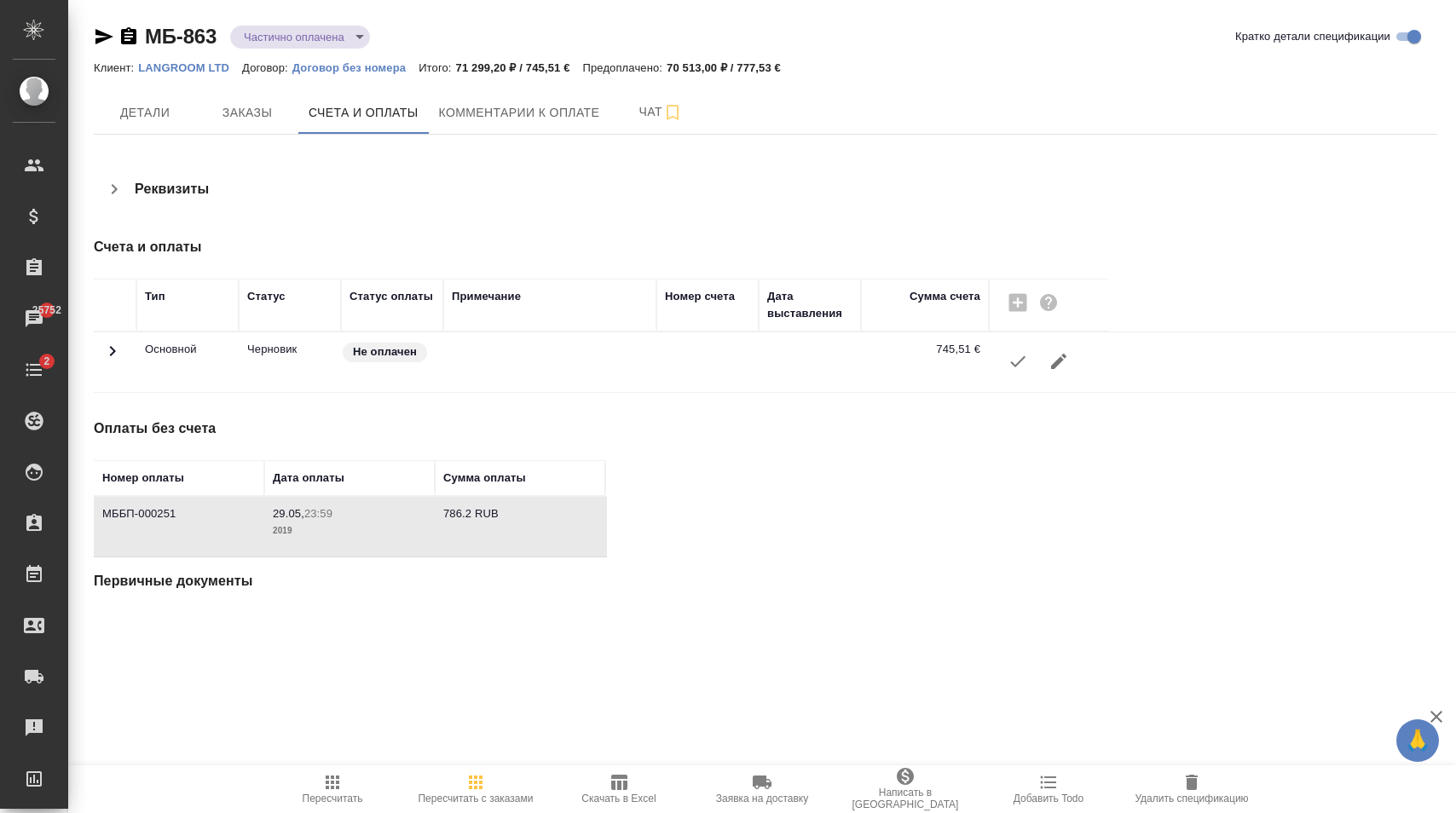
click at [443, 514] on td "786.2 RUB" at bounding box center [519, 527] width 171 height 60
click at [448, 514] on td "786.2 RUB" at bounding box center [519, 527] width 171 height 60
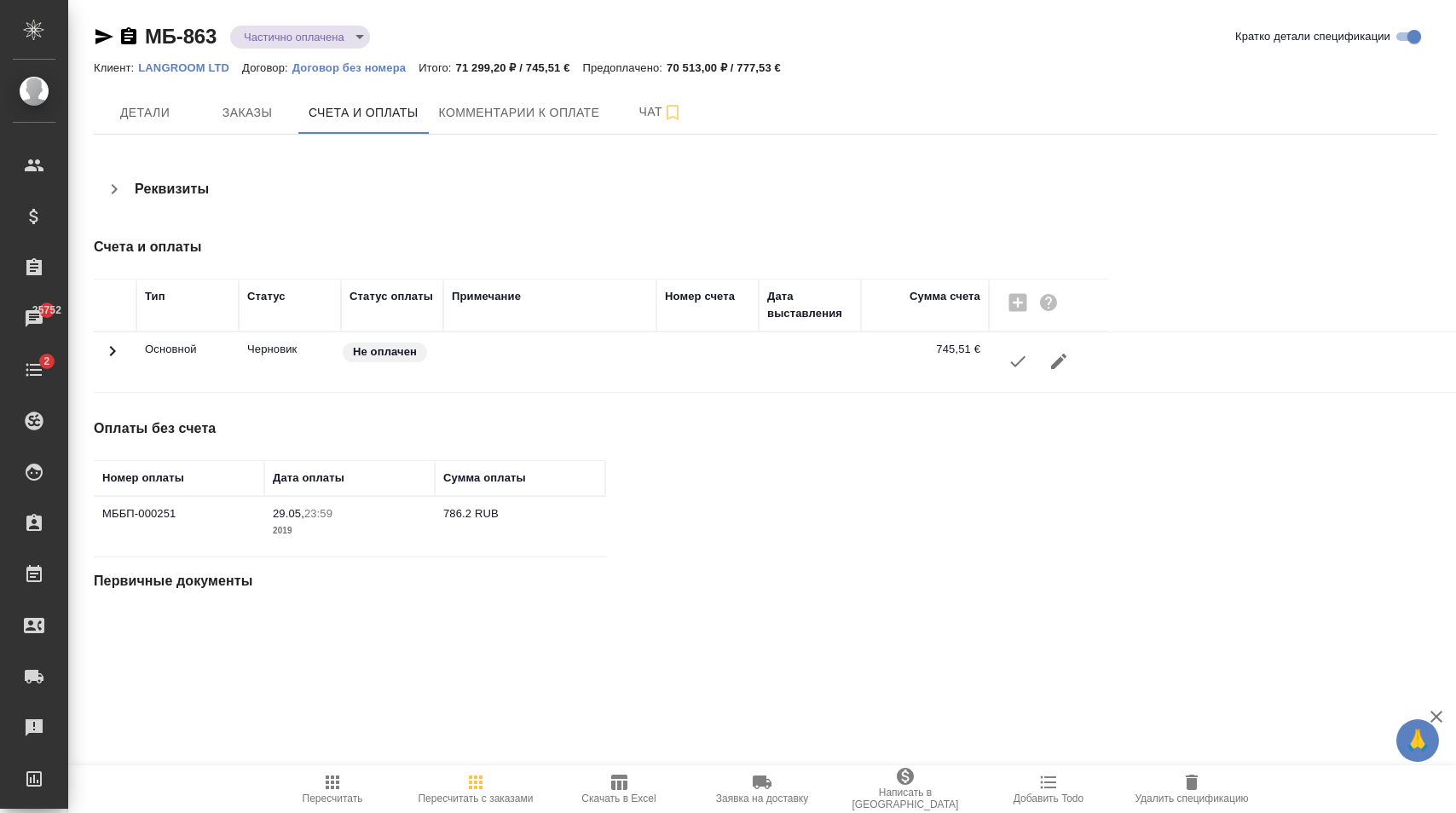
click at [321, 769] on button "Пересчитать" at bounding box center [332, 789] width 143 height 47
click at [133, 434] on h4 "Оплаты без счета" at bounding box center [552, 429] width 918 height 20
click at [208, 434] on h4 "Оплаты без счета" at bounding box center [552, 429] width 918 height 20
copy h4 "Оплаты без счета"
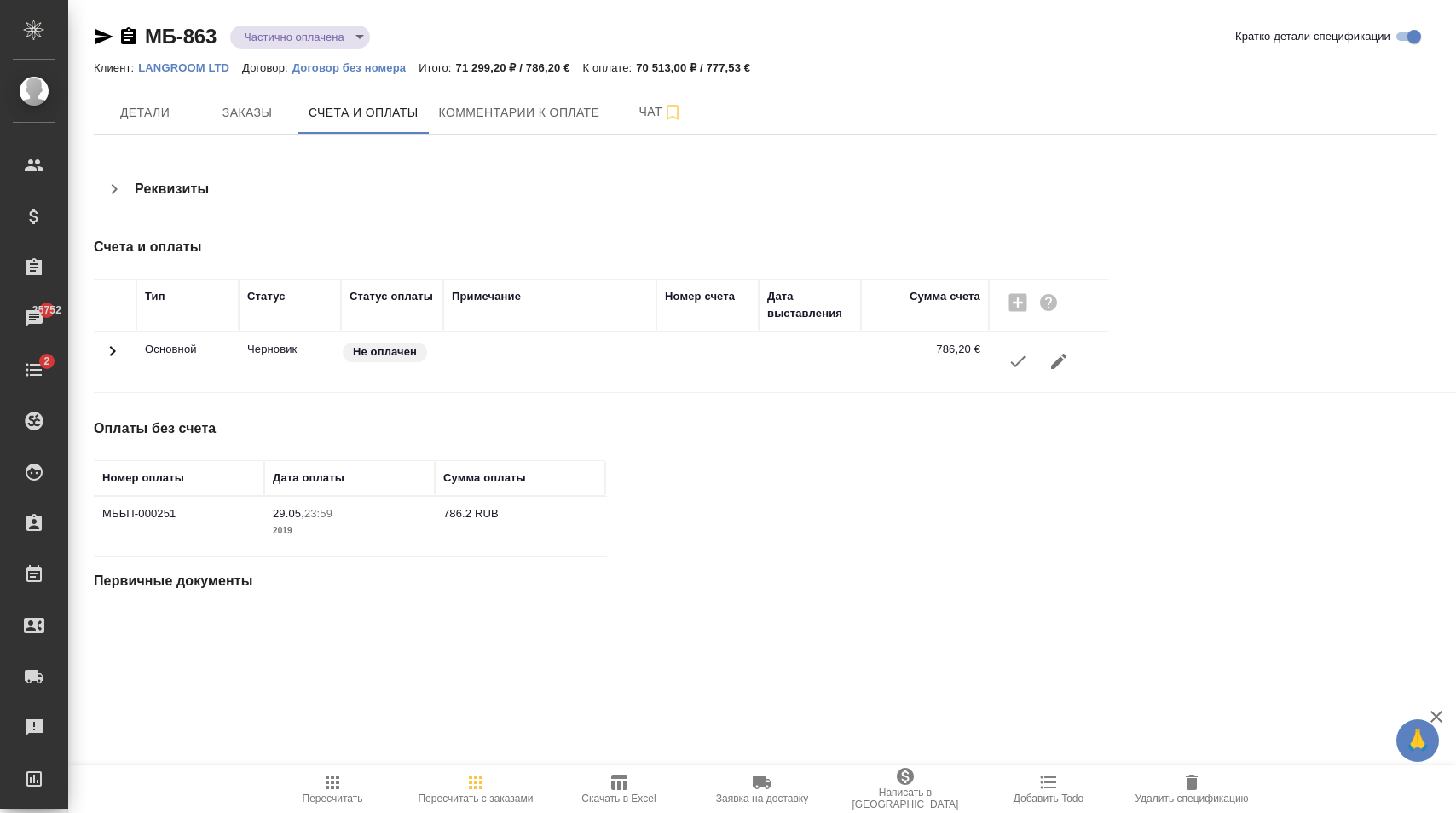
click at [637, 434] on h4 "Оплаты без счета" at bounding box center [552, 429] width 918 height 20
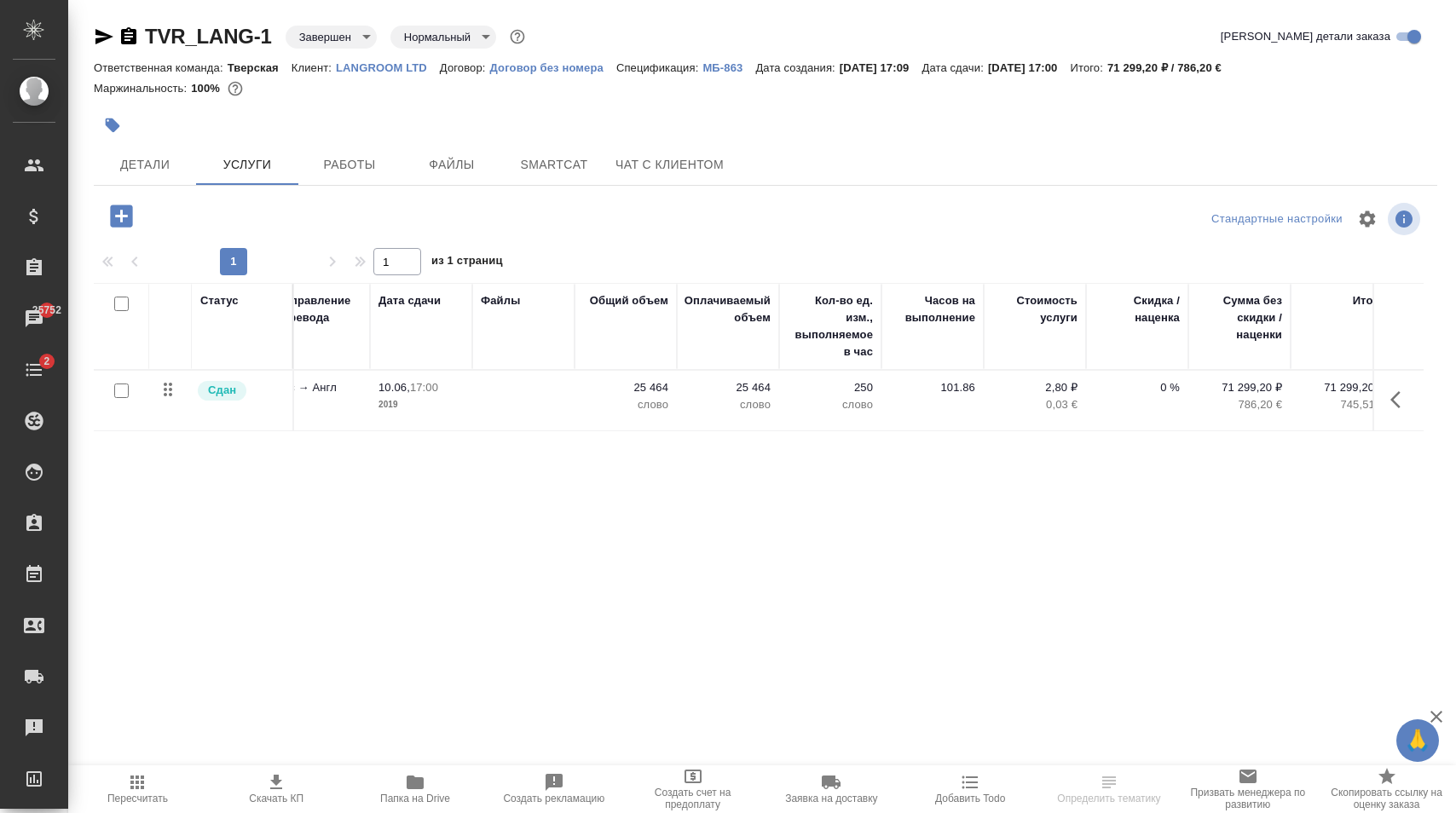
scroll to position [0, 277]
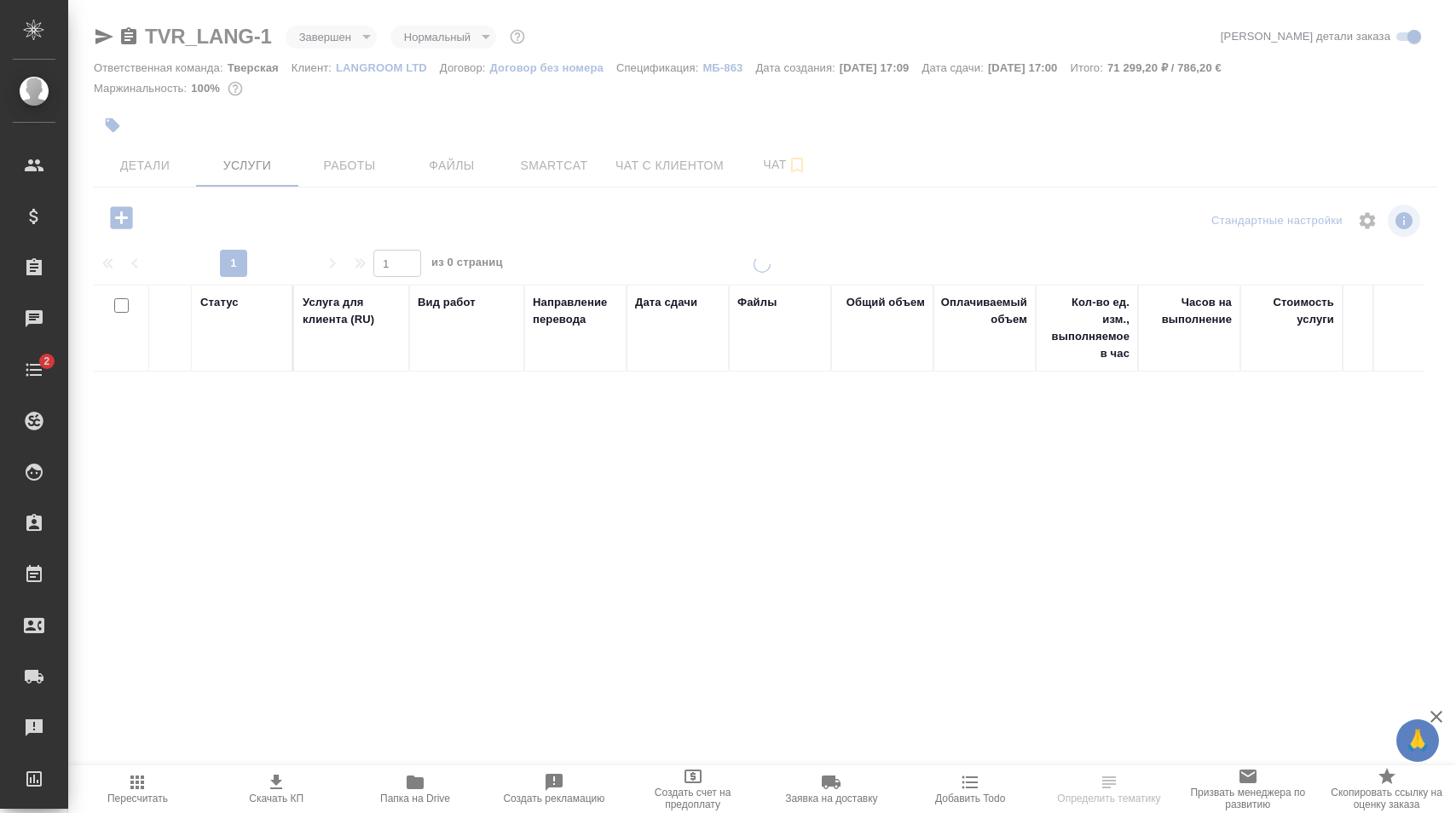
scroll to position [0, 277]
